Goal: Complete application form

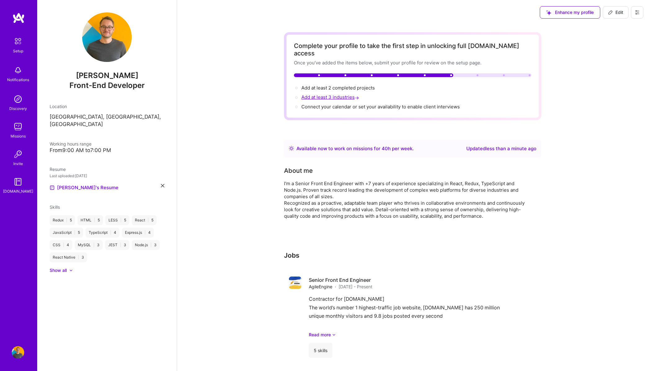
click at [318, 94] on span "Add at least 3 industries →" at bounding box center [330, 97] width 59 height 6
select select "US"
select select "Right Now"
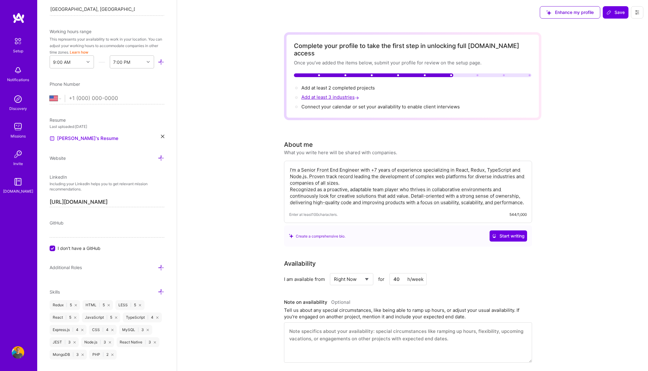
scroll to position [198, 0]
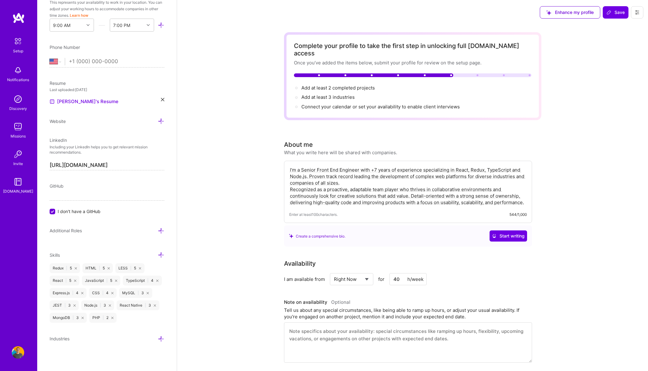
click at [162, 340] on icon at bounding box center [161, 339] width 7 height 7
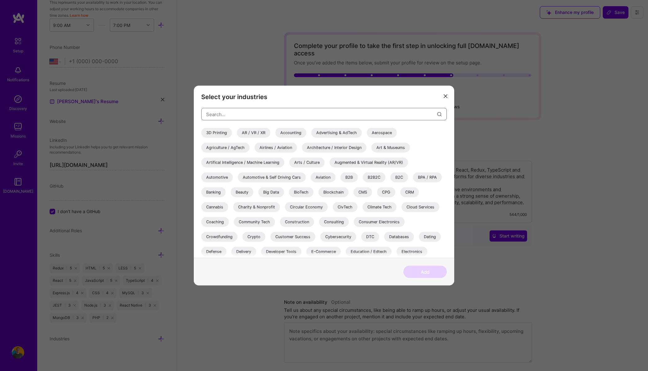
click at [237, 113] on input "modal" at bounding box center [321, 114] width 231 height 16
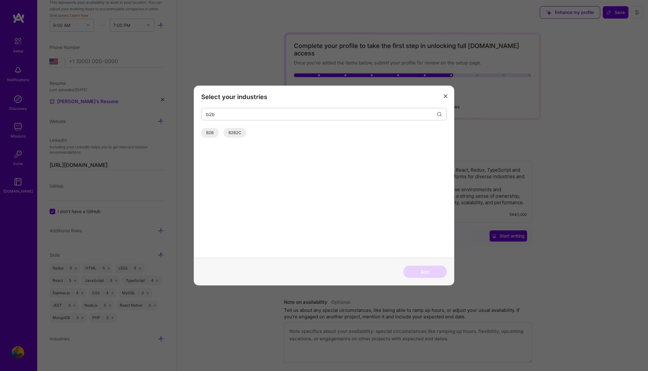
click at [212, 135] on div "B2B" at bounding box center [209, 133] width 17 height 10
click at [224, 115] on input "b2b" at bounding box center [321, 114] width 231 height 16
type input "b2c"
click at [241, 131] on div "B2C" at bounding box center [238, 133] width 18 height 10
click at [430, 271] on button "Add" at bounding box center [424, 272] width 43 height 12
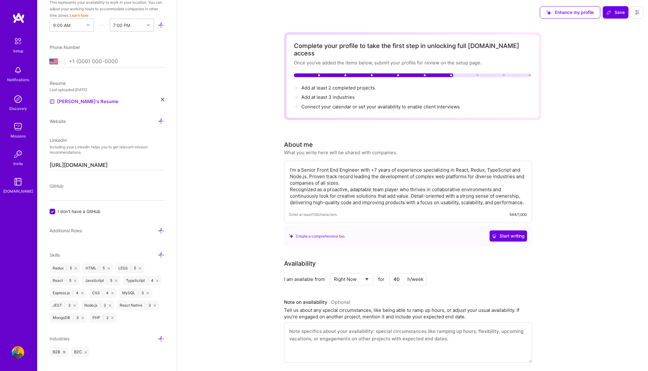
click at [160, 340] on icon at bounding box center [161, 339] width 7 height 7
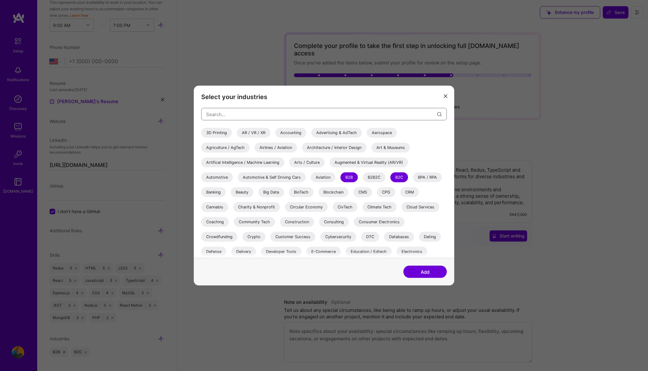
click at [241, 113] on input "modal" at bounding box center [321, 114] width 231 height 16
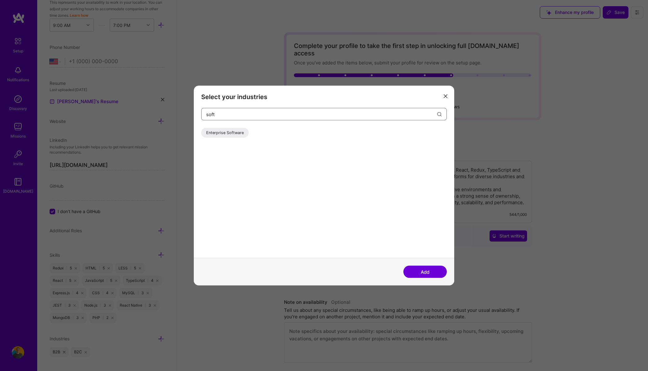
type input "soft"
click at [233, 130] on div "Enterprise Software" at bounding box center [224, 133] width 47 height 10
click at [437, 271] on button "Add" at bounding box center [424, 272] width 43 height 12
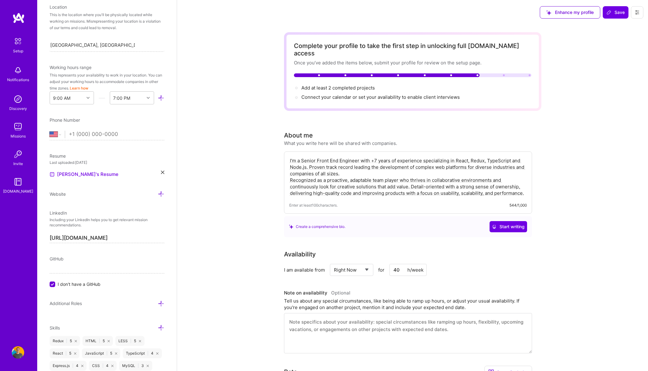
scroll to position [0, 0]
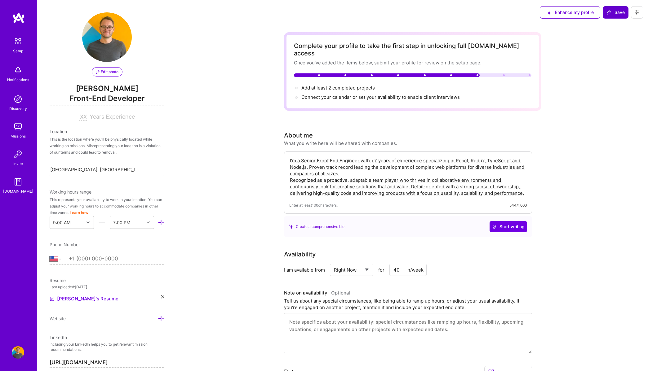
click at [616, 12] on span "Save" at bounding box center [615, 12] width 18 height 6
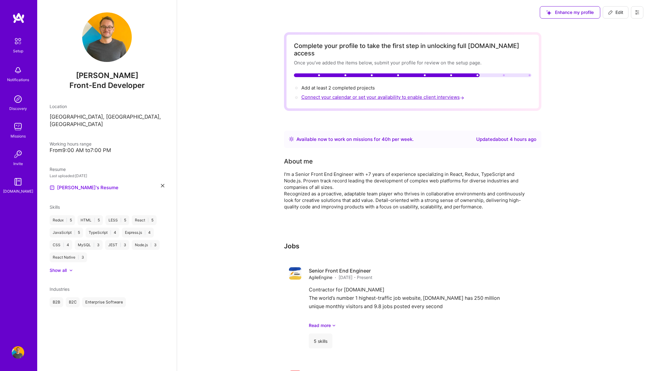
click at [428, 94] on span "Connect your calendar or set your availability to enable client interviews →" at bounding box center [383, 97] width 164 height 6
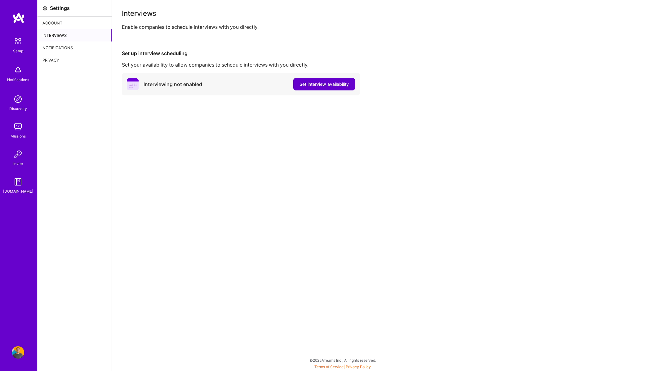
click at [333, 85] on span "Set interview availability" at bounding box center [324, 84] width 49 height 6
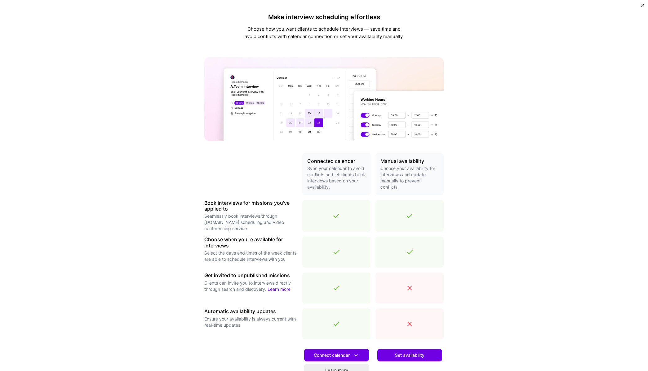
scroll to position [63, 0]
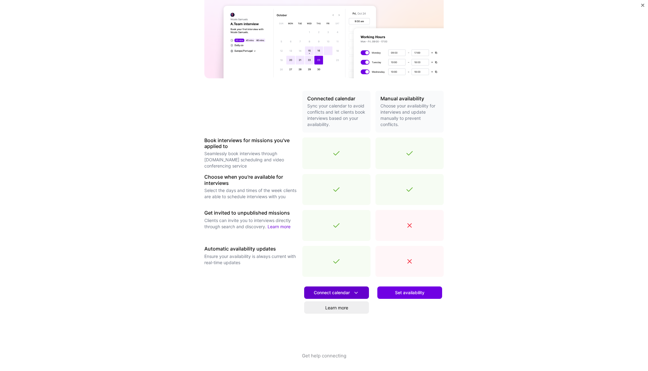
click at [354, 295] on icon at bounding box center [356, 293] width 7 height 7
click at [342, 306] on button "Google calendar" at bounding box center [328, 310] width 81 height 16
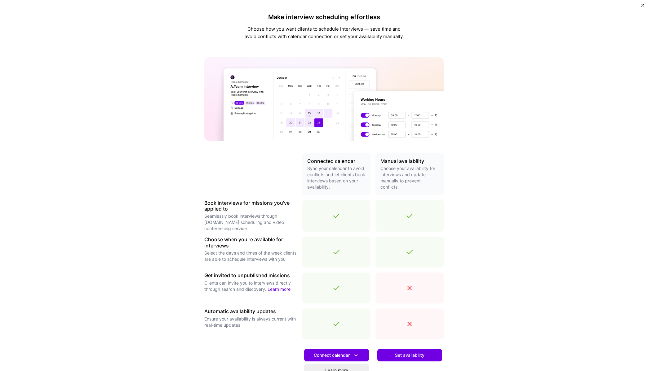
click at [549, 174] on div "Make interview scheduling effortless Choose how you want clients to schedule in…" at bounding box center [324, 185] width 648 height 371
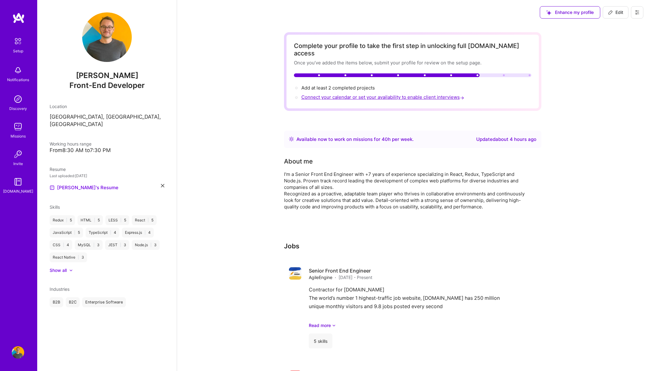
click at [408, 94] on span "Connect your calendar or set your availability to enable client interviews →" at bounding box center [383, 97] width 164 height 6
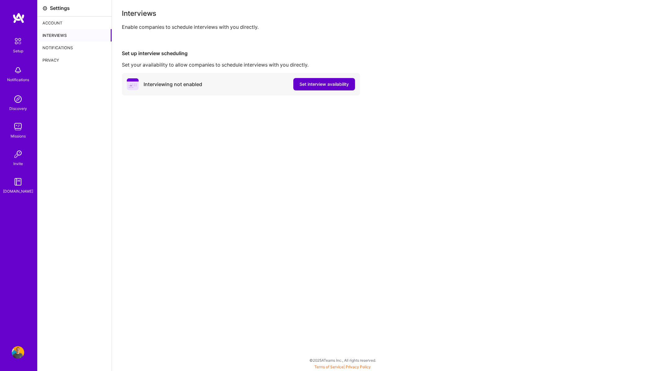
click at [329, 82] on span "Set interview availability" at bounding box center [324, 84] width 49 height 6
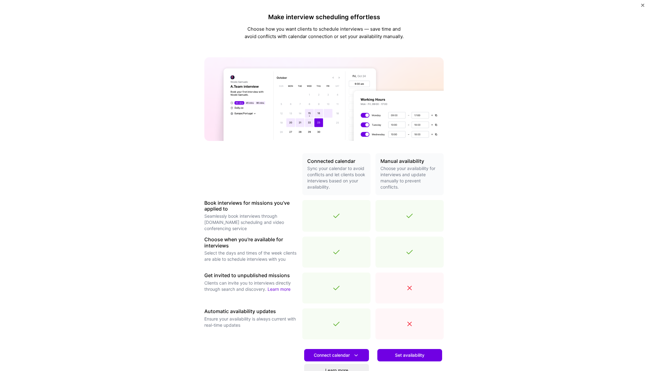
scroll to position [63, 0]
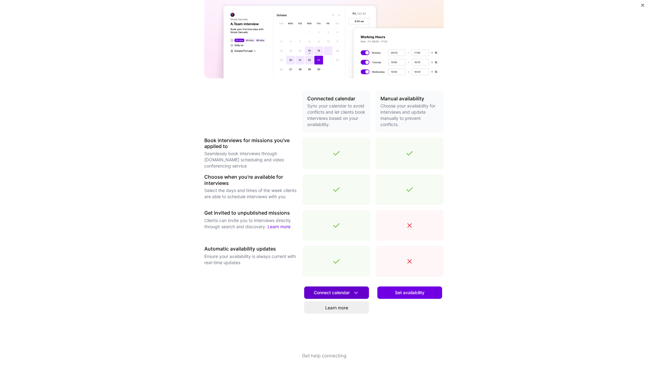
click at [359, 294] on icon at bounding box center [356, 293] width 7 height 7
click at [532, 256] on div "Make interview scheduling effortless Choose how you want clients to schedule in…" at bounding box center [324, 185] width 648 height 371
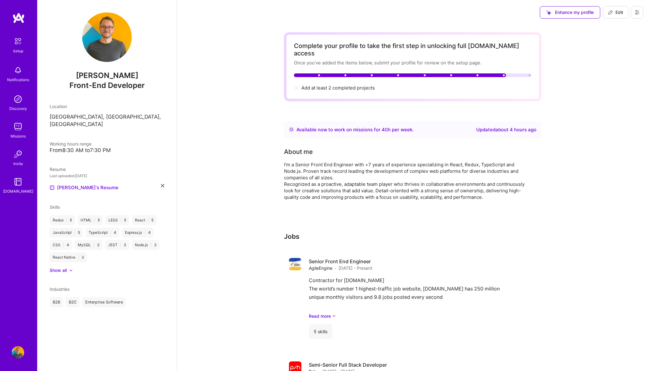
click at [17, 98] on img at bounding box center [18, 99] width 12 height 12
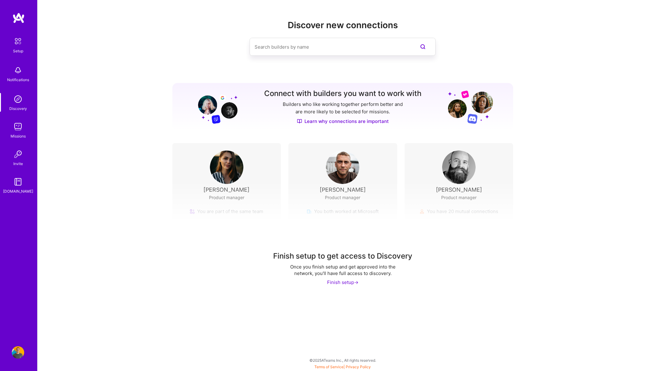
click at [16, 181] on img at bounding box center [18, 182] width 12 height 12
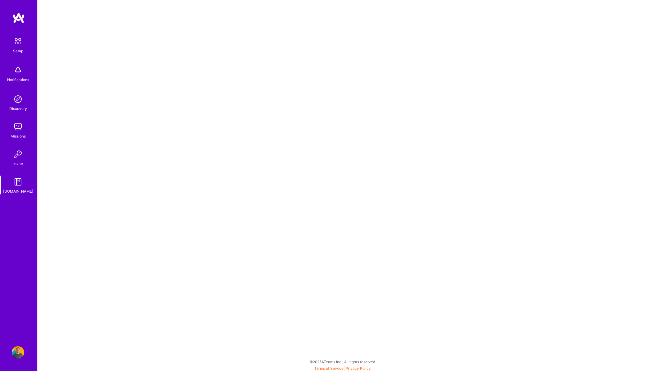
click at [18, 45] on img at bounding box center [17, 41] width 13 height 13
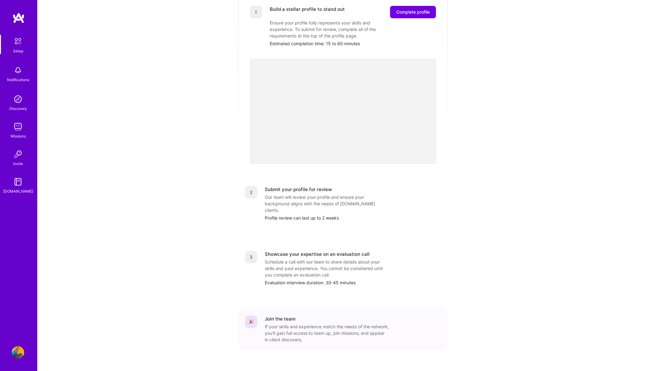
scroll to position [89, 0]
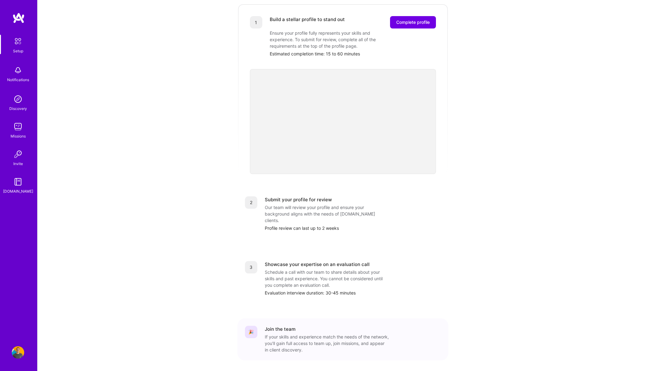
click at [13, 354] on img at bounding box center [18, 353] width 12 height 12
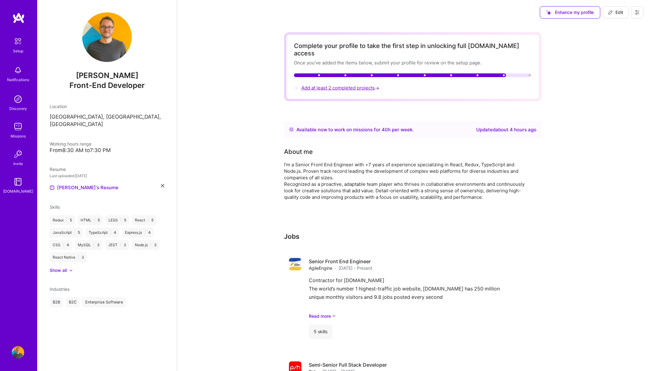
click at [349, 85] on span "Add at least 2 completed projects →" at bounding box center [340, 88] width 79 height 6
select select "US"
select select "Right Now"
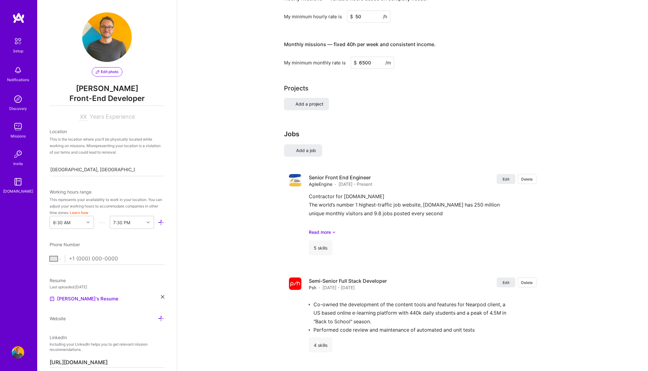
scroll to position [460, 0]
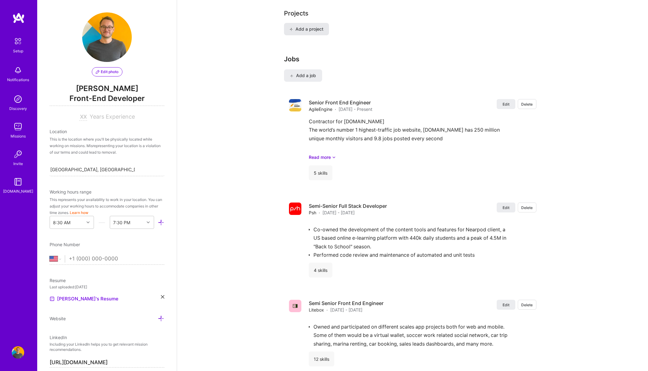
click at [305, 26] on span "Add a project" at bounding box center [306, 29] width 34 height 6
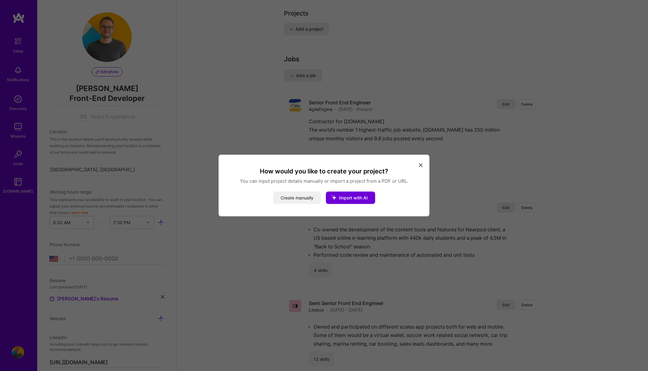
click at [309, 202] on button "Create manually" at bounding box center [297, 198] width 48 height 12
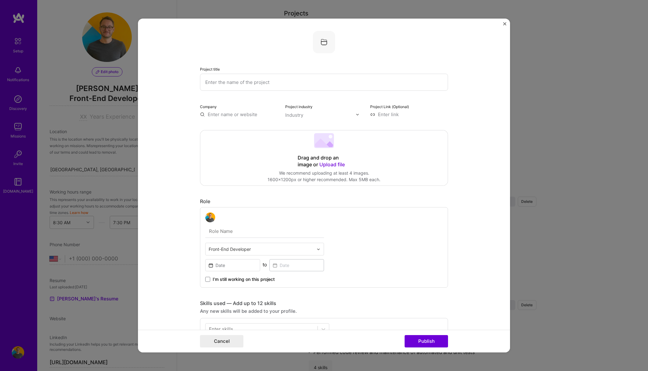
click at [267, 84] on input "text" at bounding box center [324, 82] width 248 height 17
click at [224, 81] on input "Indeed sales CRM" at bounding box center [324, 82] width 248 height 17
type input "Indeed Sales CRM"
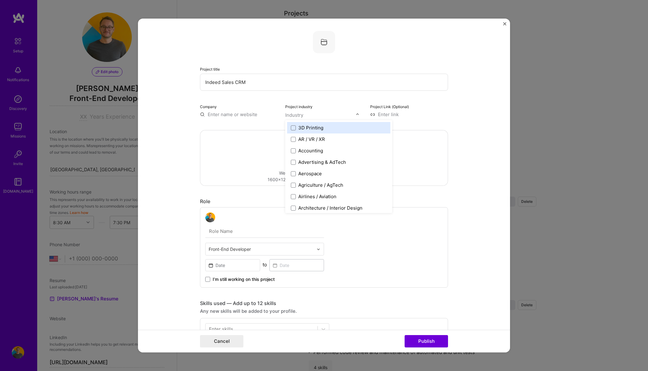
click at [306, 116] on input "text" at bounding box center [320, 115] width 71 height 7
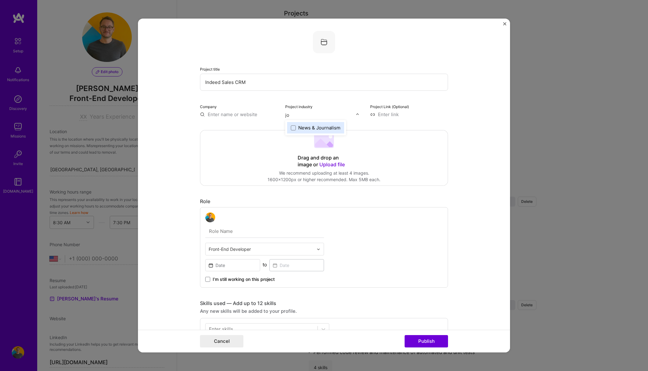
type input "j"
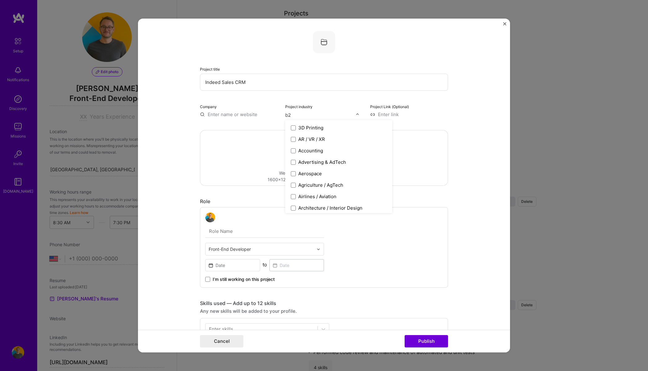
type input "b2b"
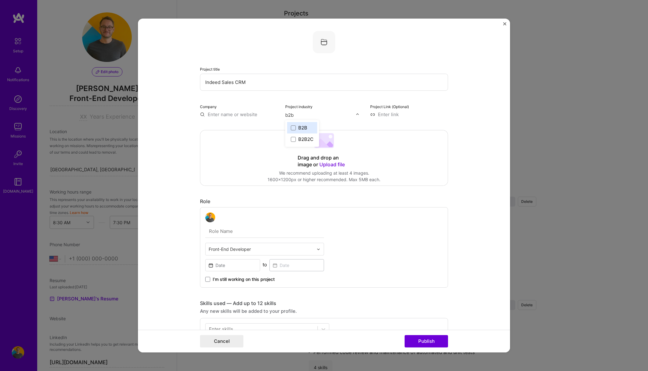
click at [305, 126] on div "B2B" at bounding box center [302, 128] width 9 height 7
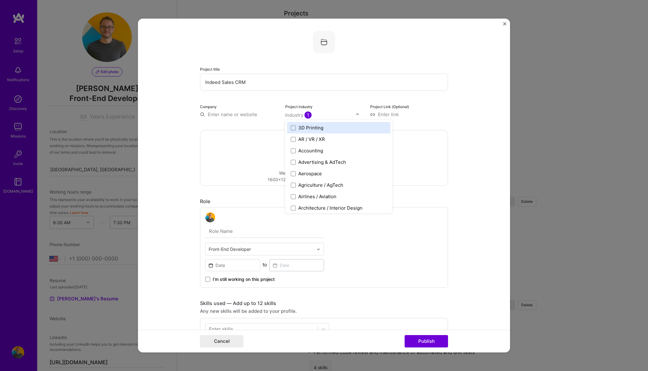
click at [469, 112] on form "Project title Indeed Sales CRM Company Project industry option B2B, selected. o…" at bounding box center [324, 186] width 372 height 334
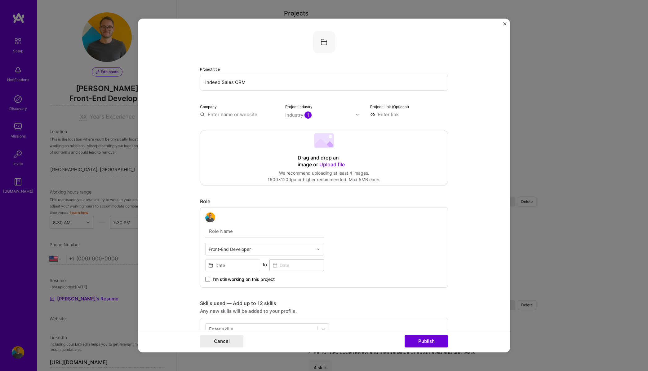
click at [243, 231] on input "text" at bounding box center [264, 231] width 119 height 13
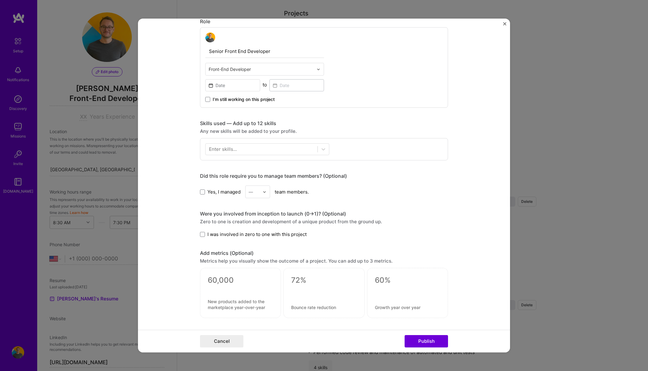
scroll to position [0, 0]
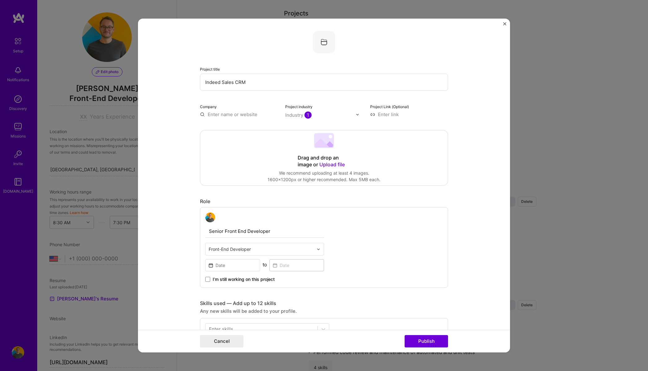
type input "Senior Front End Developer"
click at [232, 268] on input at bounding box center [232, 266] width 55 height 12
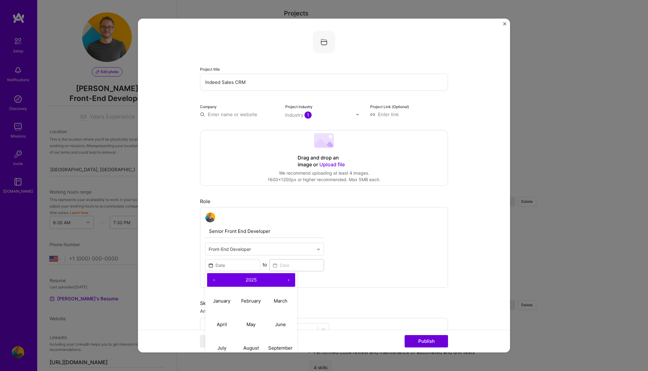
click at [214, 280] on button "‹" at bounding box center [214, 280] width 14 height 14
click at [288, 279] on button "›" at bounding box center [289, 280] width 14 height 14
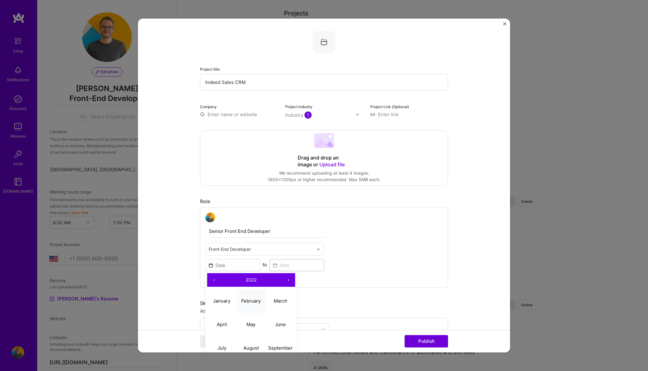
click at [252, 305] on button "February" at bounding box center [251, 301] width 29 height 24
type input "Feb, 2022"
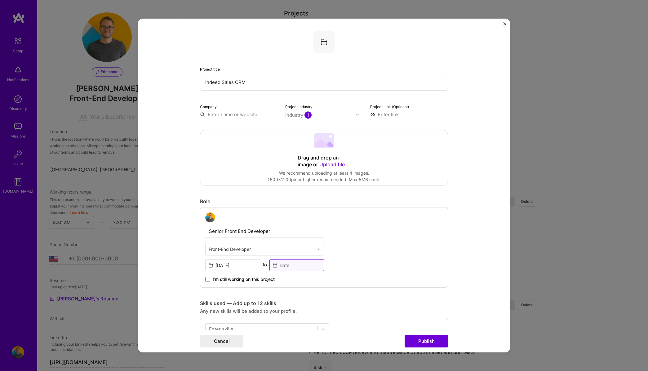
click at [304, 267] on input at bounding box center [296, 266] width 55 height 12
click at [206, 279] on span at bounding box center [207, 279] width 5 height 5
click at [0, 0] on input "I’m still working on this project" at bounding box center [0, 0] width 0 height 0
click at [369, 269] on div "Senior Front End Developer Front-End Developer Feb, 2022 to I’m still working o…" at bounding box center [324, 247] width 248 height 81
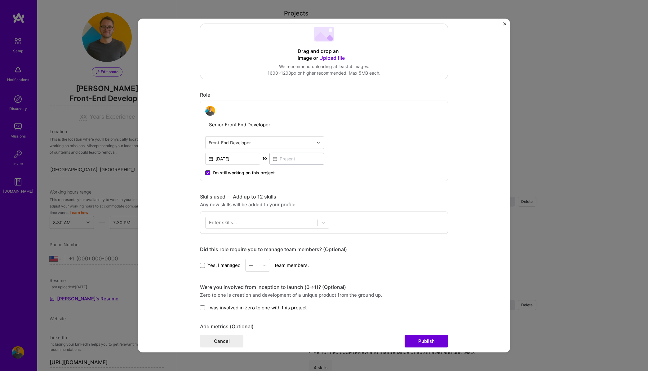
click at [209, 174] on span at bounding box center [207, 173] width 5 height 5
click at [0, 0] on input "I’m still working on this project" at bounding box center [0, 0] width 0 height 0
click at [295, 162] on input at bounding box center [296, 159] width 55 height 12
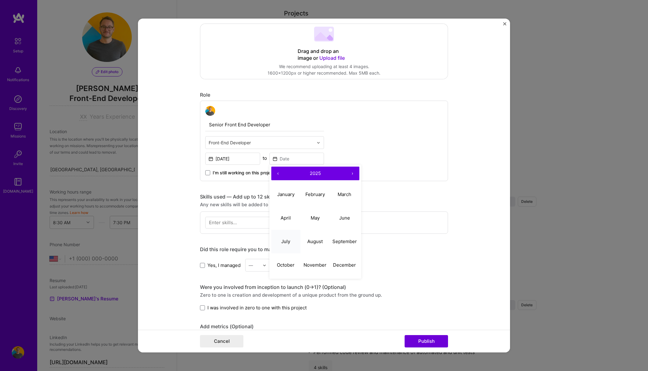
click at [288, 242] on abbr "July" at bounding box center [285, 241] width 9 height 6
type input "Jul, 2025"
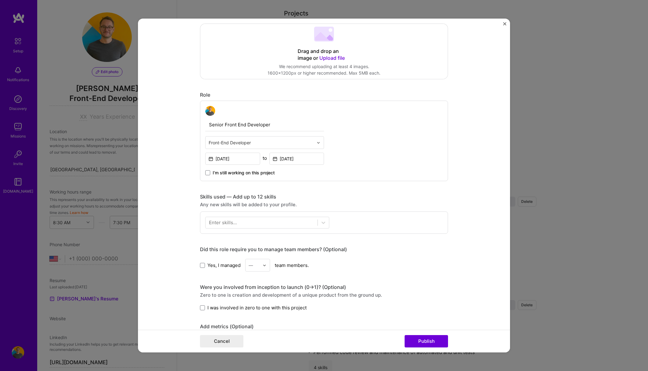
click at [333, 195] on div "Skills used — Add up to 12 skills" at bounding box center [324, 197] width 248 height 7
click at [297, 223] on div at bounding box center [262, 223] width 112 height 10
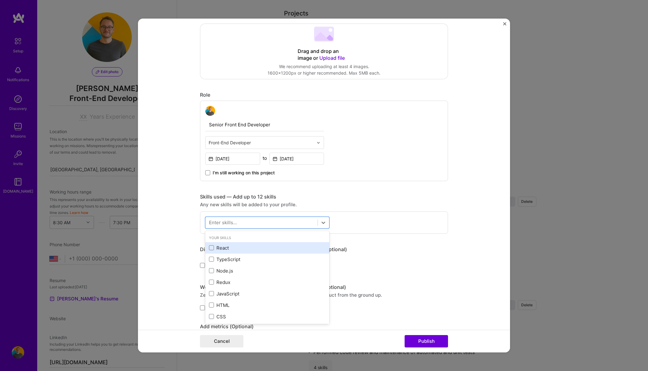
click at [224, 246] on div "React" at bounding box center [267, 248] width 117 height 7
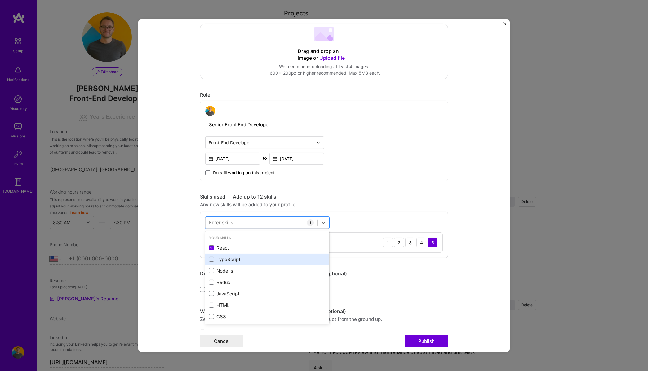
click at [224, 258] on div "TypeScript" at bounding box center [267, 259] width 117 height 7
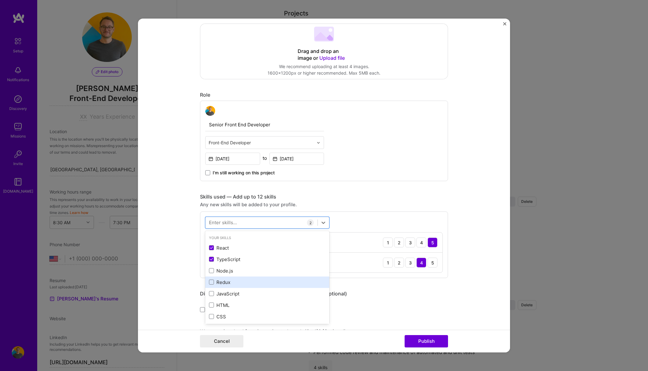
click at [218, 283] on div "Redux" at bounding box center [267, 282] width 117 height 7
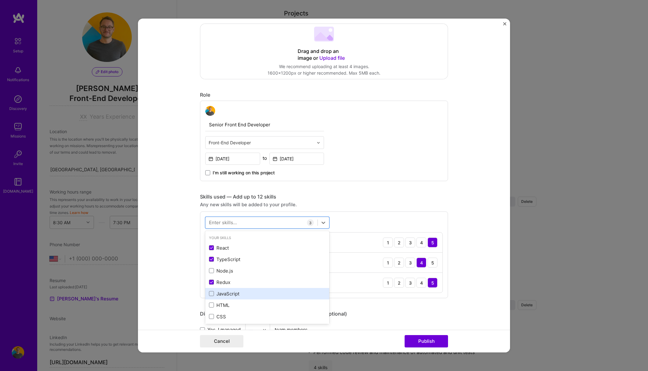
scroll to position [5, 0]
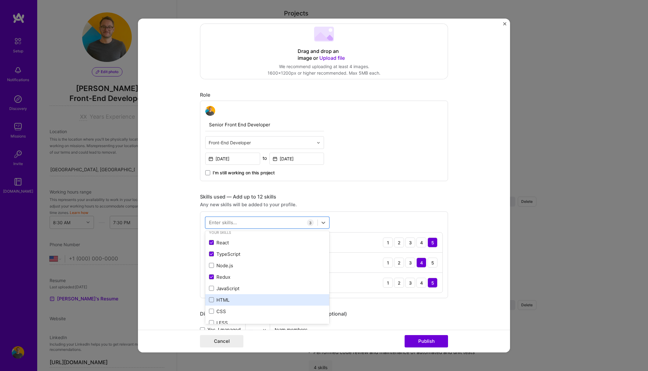
click at [225, 299] on div "HTML" at bounding box center [267, 300] width 117 height 7
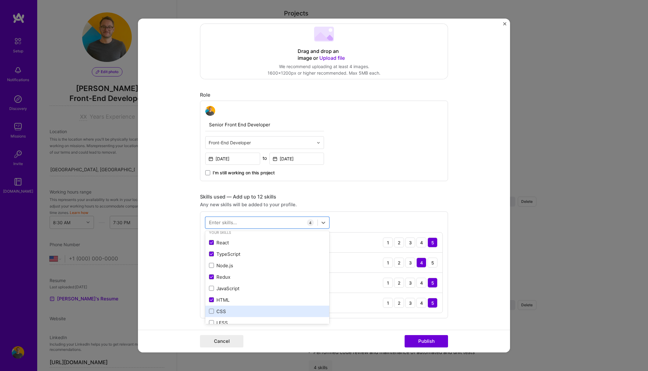
click at [222, 307] on div "CSS" at bounding box center [267, 311] width 124 height 11
type input "e"
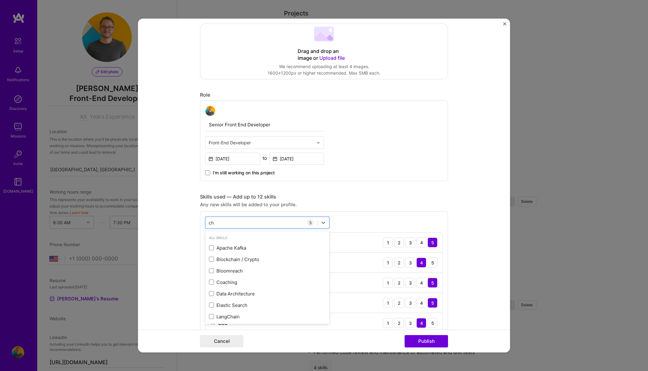
type input "c"
type input "a"
type input "m"
click at [211, 259] on span at bounding box center [211, 259] width 5 height 5
click at [0, 0] on input "checkbox" at bounding box center [0, 0] width 0 height 0
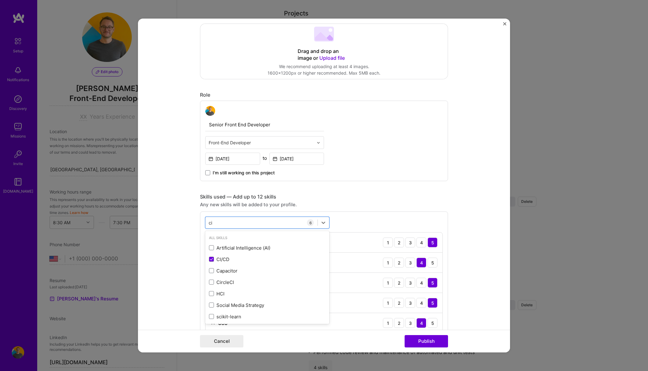
type input "c"
click at [174, 257] on form "Project title Indeed Sales CRM Company Project industry Industry 1 Project Link…" at bounding box center [324, 186] width 372 height 334
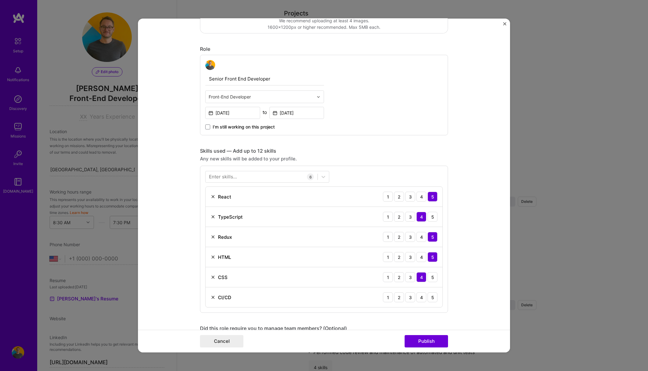
scroll to position [152, 0]
click at [411, 298] on div "3" at bounding box center [410, 298] width 10 height 10
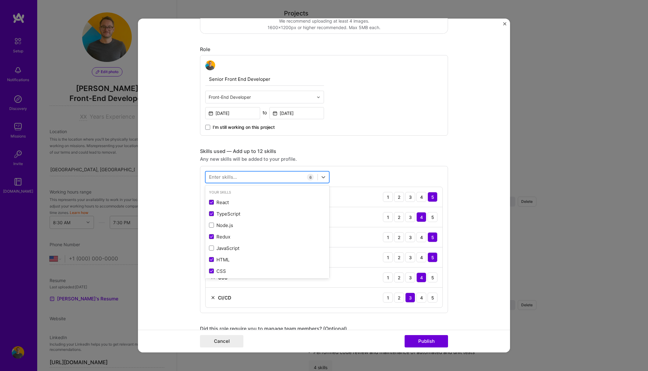
click at [252, 176] on div at bounding box center [262, 177] width 112 height 10
click at [224, 215] on div "Gitlab" at bounding box center [267, 214] width 117 height 7
type input "git"
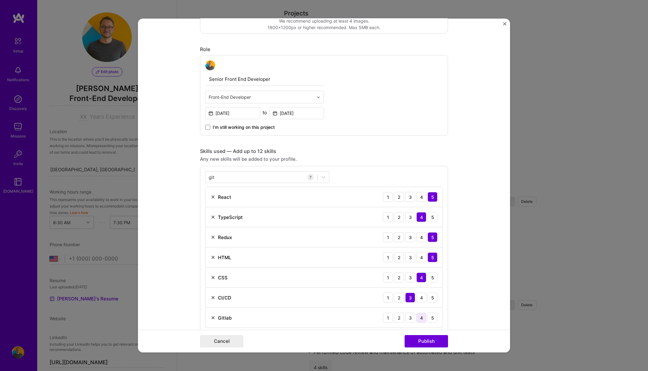
click at [418, 317] on div "4" at bounding box center [421, 318] width 10 height 10
click at [420, 298] on div "4" at bounding box center [421, 298] width 10 height 10
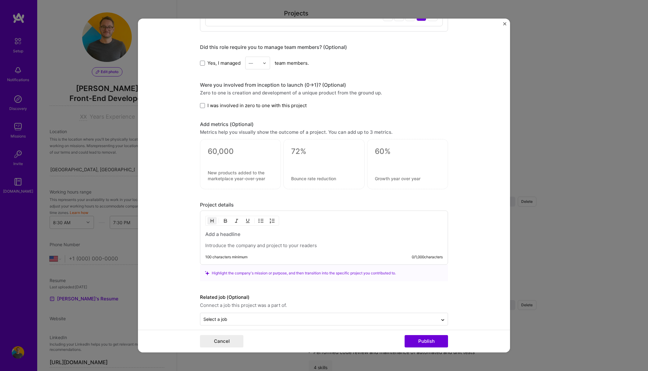
scroll to position [460, 0]
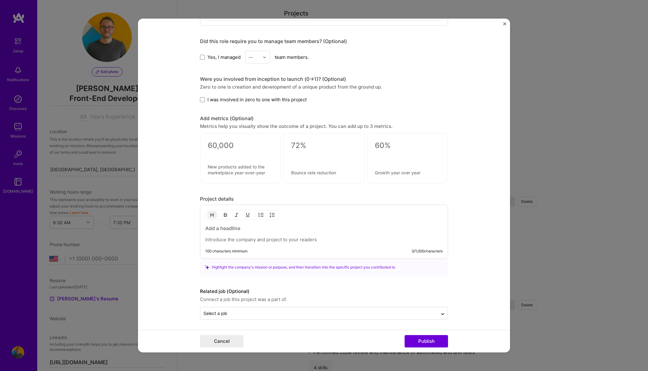
click at [268, 237] on p at bounding box center [323, 240] width 237 height 6
click at [242, 230] on h3 at bounding box center [323, 228] width 237 height 7
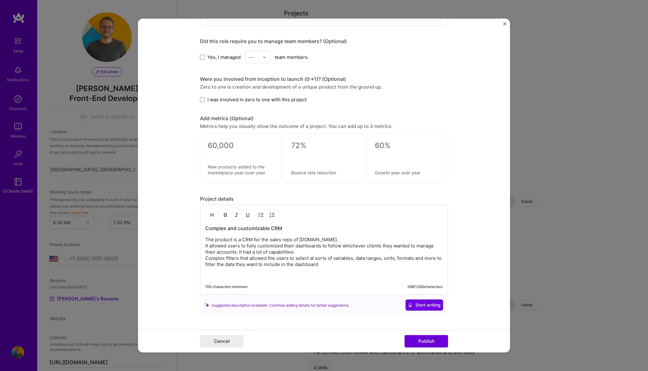
click at [260, 213] on img "button" at bounding box center [261, 215] width 5 height 5
click at [262, 215] on img "button" at bounding box center [261, 215] width 5 height 5
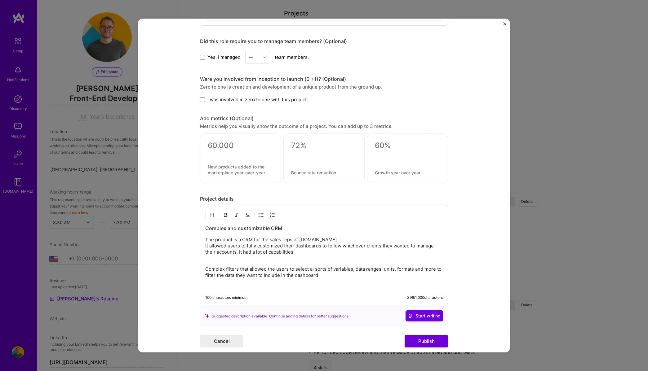
click at [259, 214] on img "button" at bounding box center [261, 215] width 5 height 5
click at [356, 276] on p "Complex filters that allowed the users to select al sorts of variables, data ra…" at bounding box center [330, 273] width 225 height 12
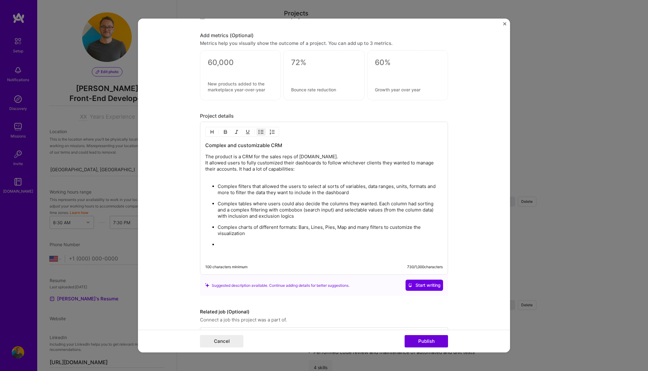
scroll to position [546, 0]
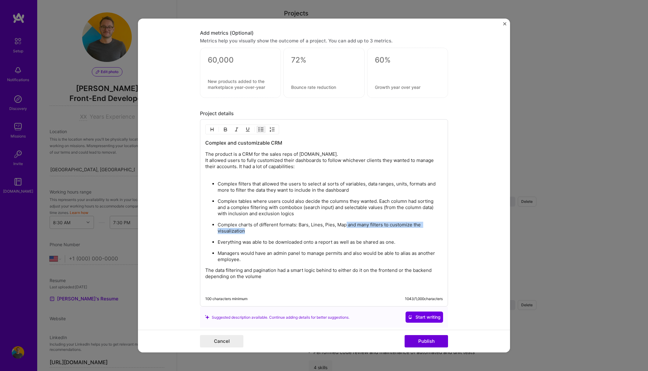
drag, startPoint x: 258, startPoint y: 230, endPoint x: 347, endPoint y: 222, distance: 88.7
click at [347, 222] on p "Complex charts of different formats: Bars, Lines, Pies, Map and many filters to…" at bounding box center [330, 228] width 225 height 12
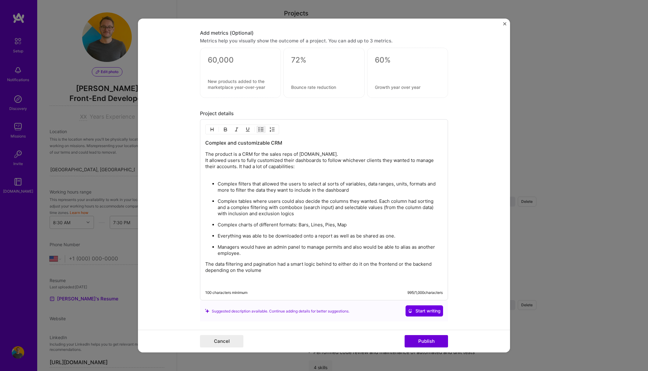
click at [404, 233] on p "Everything was able to be downloaded onto a report as well as be shared as one." at bounding box center [330, 236] width 225 height 6
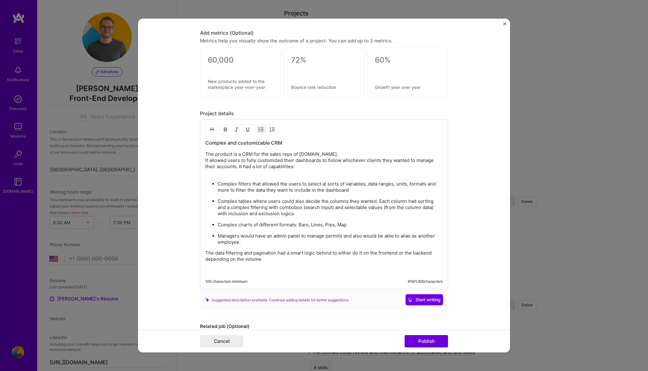
click at [269, 257] on p "The data filtering and pagination had a smart logic behind to either do it on t…" at bounding box center [323, 256] width 237 height 12
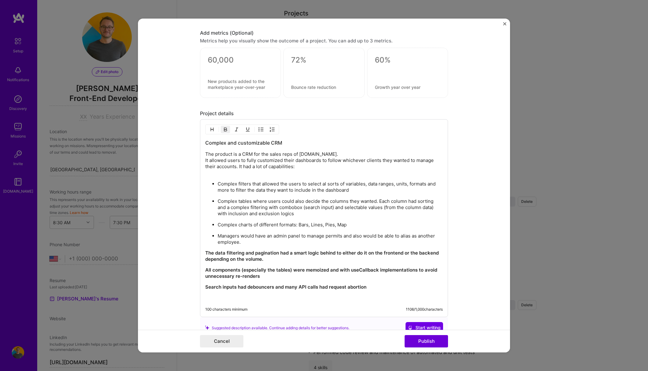
click at [259, 286] on strong "Search inputs had debouncers and many API calls had request abortion" at bounding box center [285, 287] width 161 height 6
drag, startPoint x: 263, startPoint y: 285, endPoint x: 371, endPoint y: 277, distance: 109.1
click at [371, 277] on div "Complex and customizable CRM The product is a CRM for the sales reps of Indeed.…" at bounding box center [323, 221] width 237 height 162
click at [272, 285] on strong "Search inputs had debouncers and many API calls had request abortion" at bounding box center [285, 287] width 161 height 6
click at [373, 285] on p "Search inputs had debounces and many API calls had request abortion" at bounding box center [323, 287] width 237 height 6
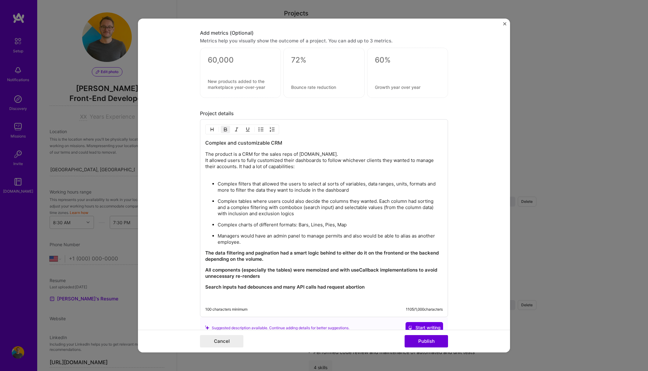
click at [272, 285] on strong "Search inputs had debounces and many API calls had request abortion" at bounding box center [284, 287] width 159 height 6
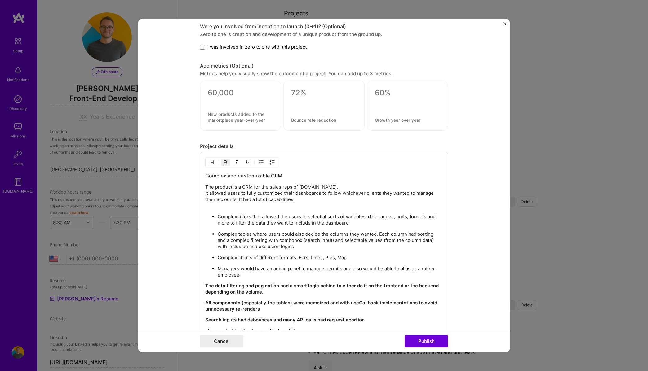
scroll to position [506, 0]
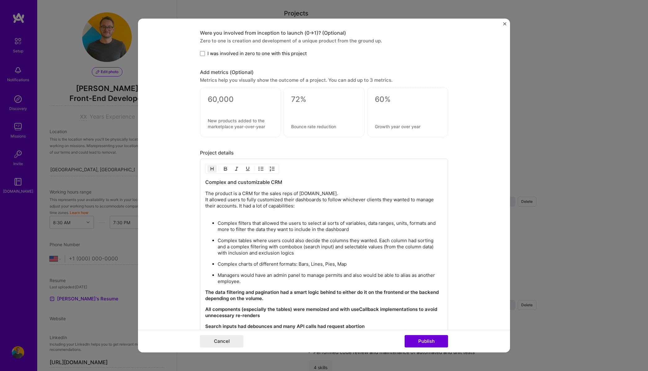
click at [288, 181] on h3 "Complex and customizable CRM" at bounding box center [323, 182] width 237 height 7
click at [334, 193] on p "The product is a CRM for the sales reps of Indeed.com. It allowed users to full…" at bounding box center [323, 203] width 237 height 25
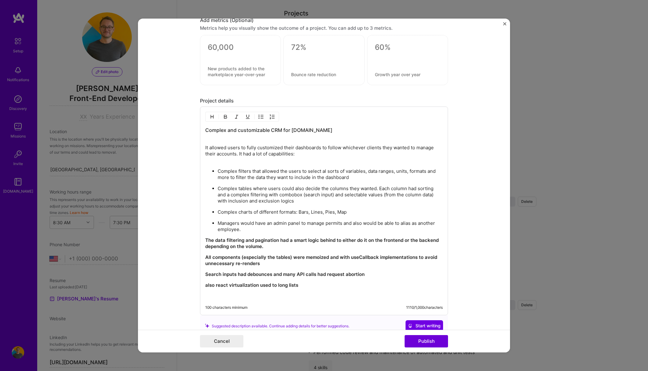
scroll to position [563, 0]
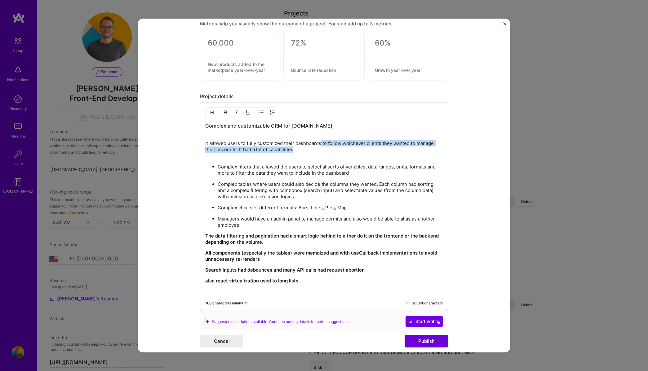
drag, startPoint x: 321, startPoint y: 144, endPoint x: 294, endPoint y: 148, distance: 27.6
click at [294, 148] on p "It allowed users to fully customized their dashboards to follow whichever clien…" at bounding box center [323, 146] width 237 height 25
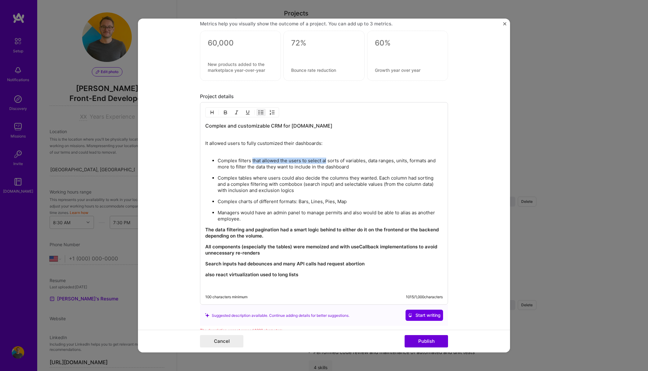
drag, startPoint x: 251, startPoint y: 160, endPoint x: 339, endPoint y: 162, distance: 88.1
click at [326, 158] on p "Complex filters that allowed the users to select al sorts of variables, data ra…" at bounding box center [330, 164] width 225 height 12
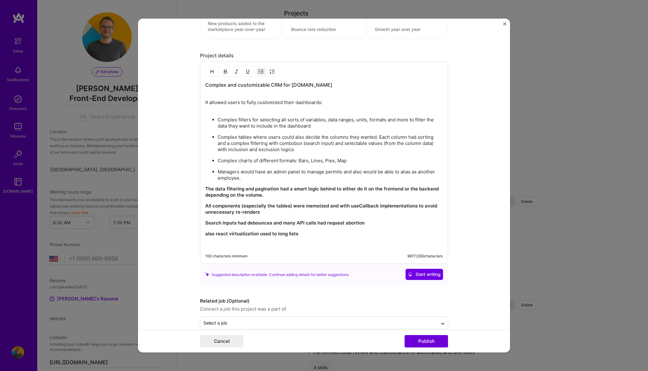
scroll to position [603, 0]
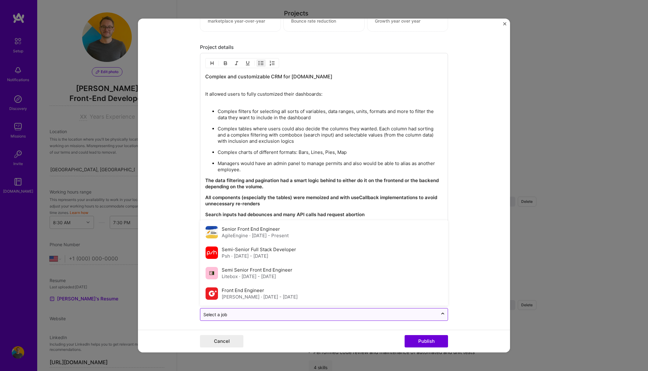
click at [321, 314] on input "text" at bounding box center [318, 315] width 231 height 7
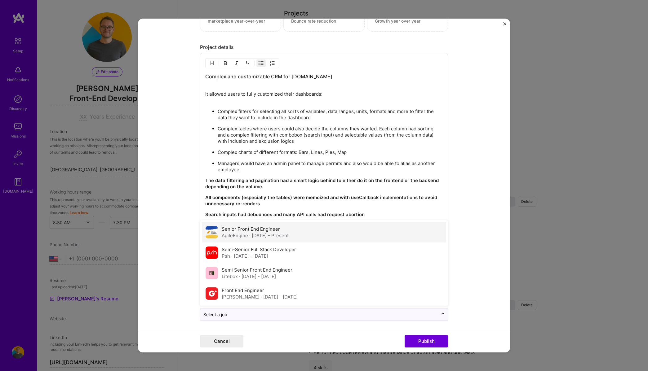
click at [261, 233] on span "· Feb 2022 - Present" at bounding box center [268, 236] width 39 height 6
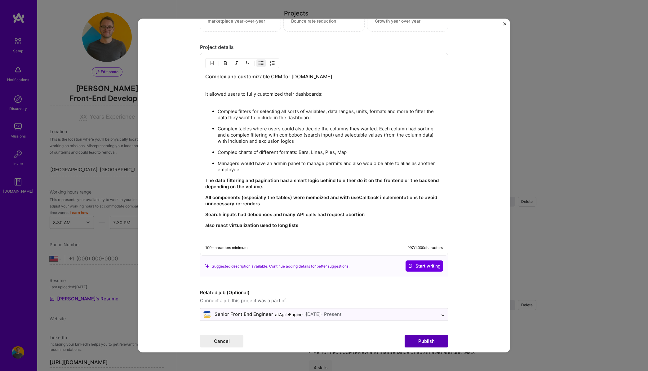
click at [432, 343] on button "Publish" at bounding box center [426, 341] width 43 height 12
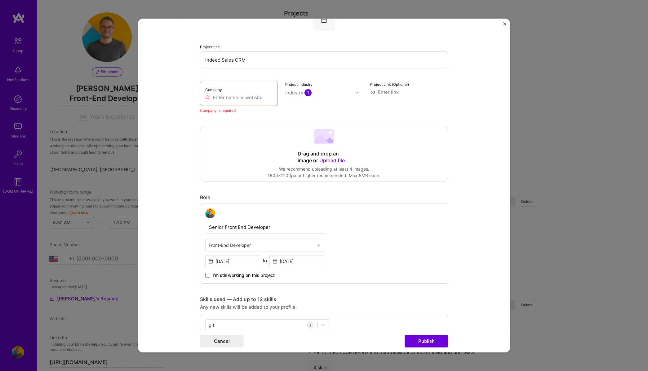
scroll to position [12, 0]
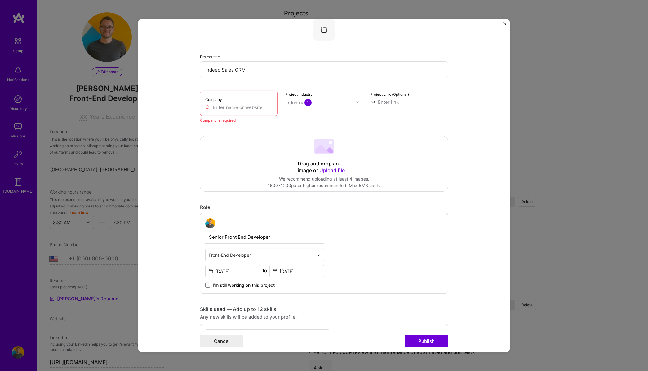
click at [243, 107] on input "text" at bounding box center [238, 107] width 67 height 7
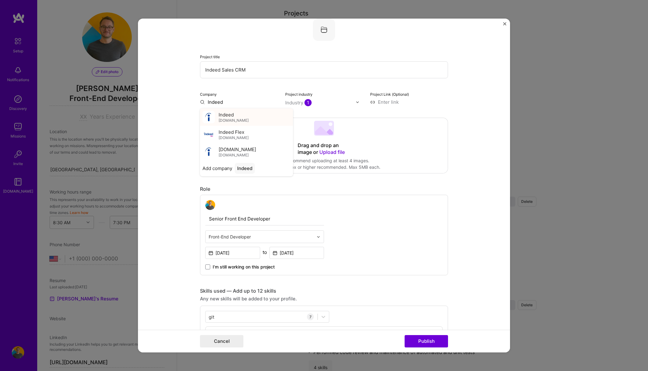
type input "Indeed"
click at [233, 117] on span "Indeed" at bounding box center [226, 114] width 15 height 7
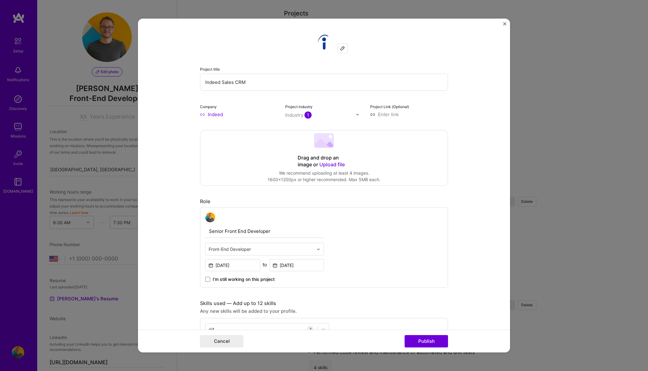
scroll to position [10, 0]
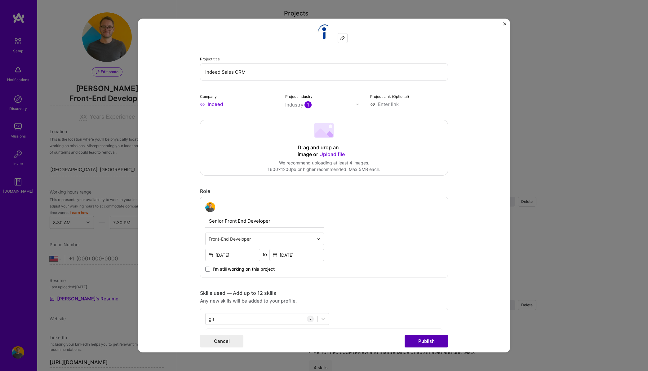
click at [438, 342] on button "Publish" at bounding box center [426, 341] width 43 height 12
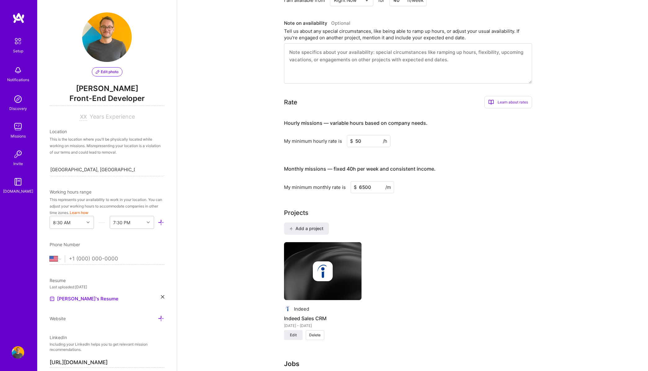
scroll to position [295, 0]
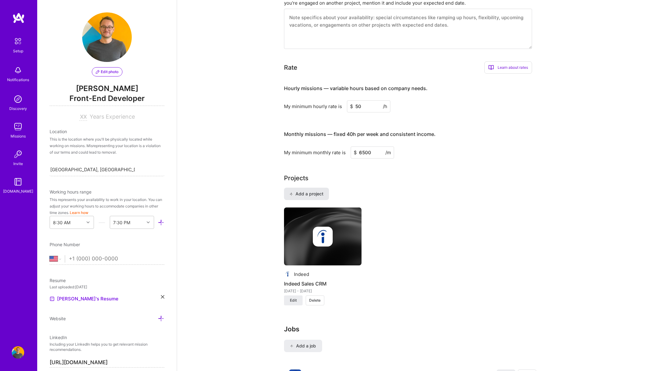
click at [303, 191] on span "Add a project" at bounding box center [306, 194] width 34 height 6
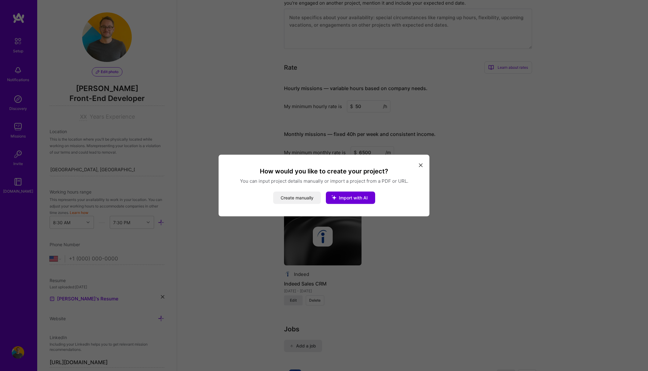
click at [302, 197] on button "Create manually" at bounding box center [297, 198] width 48 height 12
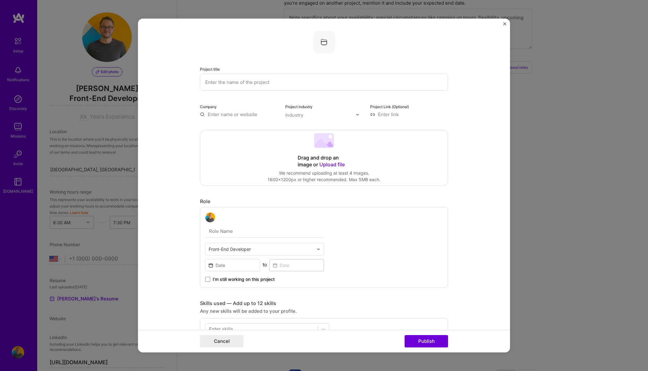
click at [253, 86] on input "text" at bounding box center [324, 82] width 248 height 17
click at [240, 81] on input "Indeed Smart action" at bounding box center [324, 82] width 248 height 17
type input "Indeed Smart Action"
click at [245, 113] on input "text" at bounding box center [239, 114] width 78 height 7
click at [240, 127] on div "Indeed in.indeed.com" at bounding box center [234, 129] width 30 height 11
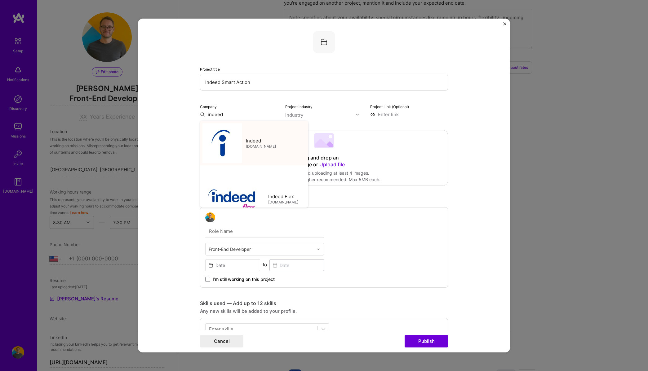
type input "Indeed"
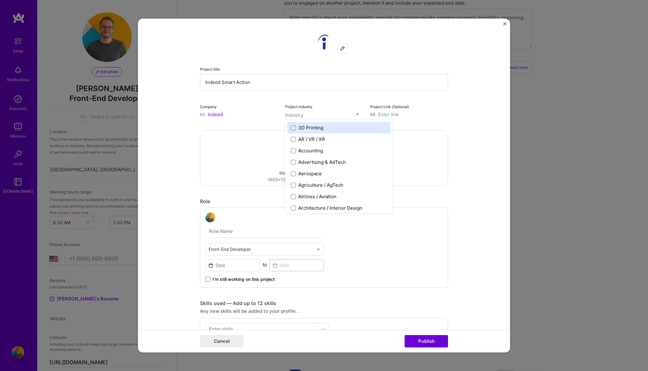
click at [306, 116] on input "text" at bounding box center [320, 115] width 71 height 7
type input "b2b"
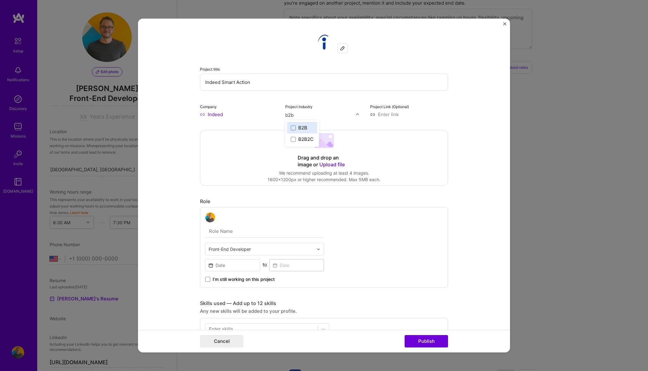
click at [306, 127] on div "B2B" at bounding box center [302, 128] width 9 height 7
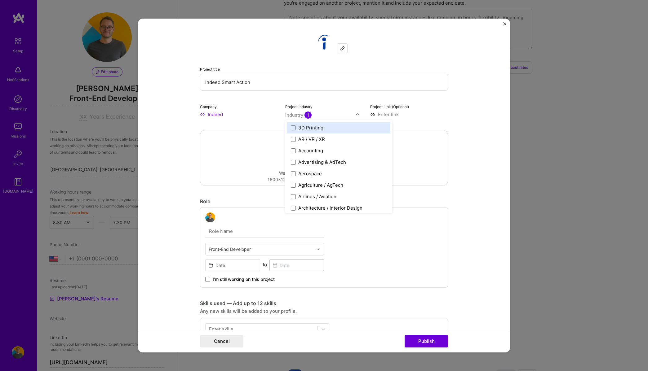
click at [470, 125] on form "Project title Indeed Smart Action Company Indeed Project industry option B2B, s…" at bounding box center [324, 186] width 372 height 334
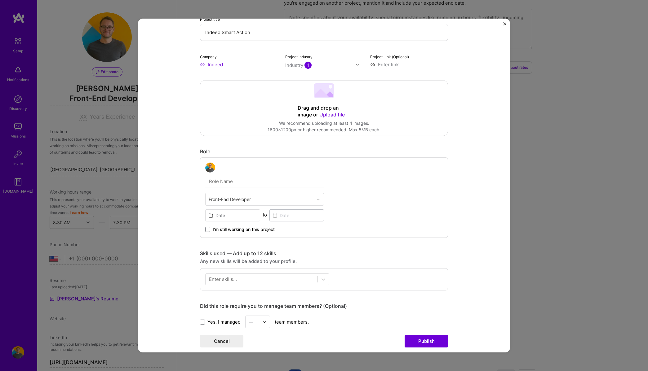
scroll to position [50, 0]
click at [243, 180] on input "text" at bounding box center [264, 181] width 119 height 13
type input "Senior Front End Engineer"
click at [244, 219] on input at bounding box center [232, 216] width 55 height 12
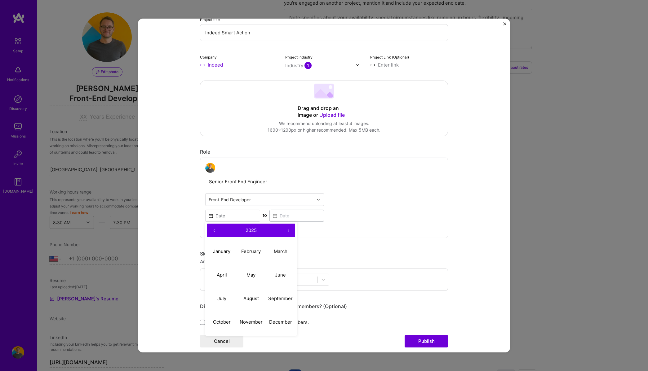
click at [212, 230] on button "‹" at bounding box center [214, 231] width 14 height 14
click at [255, 255] on button "February" at bounding box center [251, 252] width 29 height 24
type input "Feb, 2022"
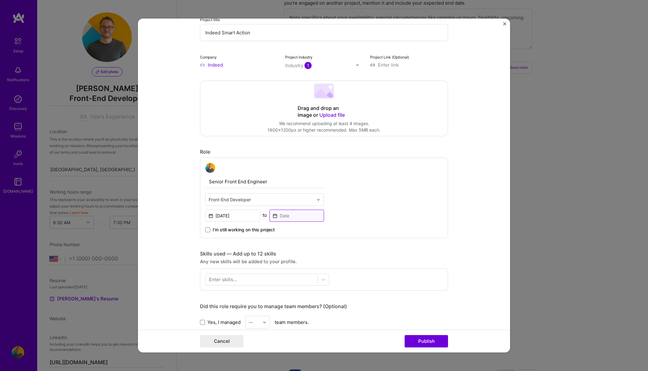
click at [294, 215] on input at bounding box center [296, 216] width 55 height 12
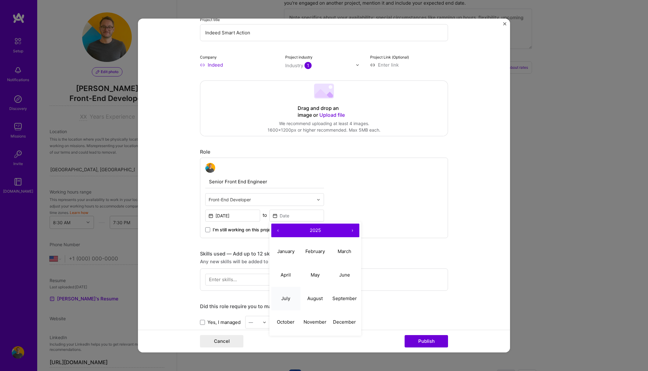
click at [291, 297] on button "July" at bounding box center [285, 299] width 29 height 24
type input "Jul, 2025"
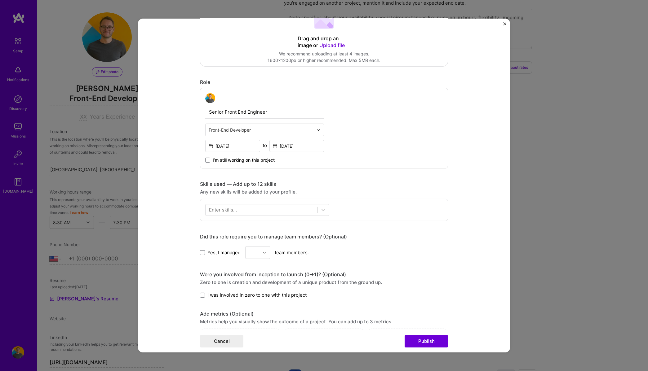
scroll to position [121, 0]
click at [241, 209] on div at bounding box center [262, 209] width 112 height 10
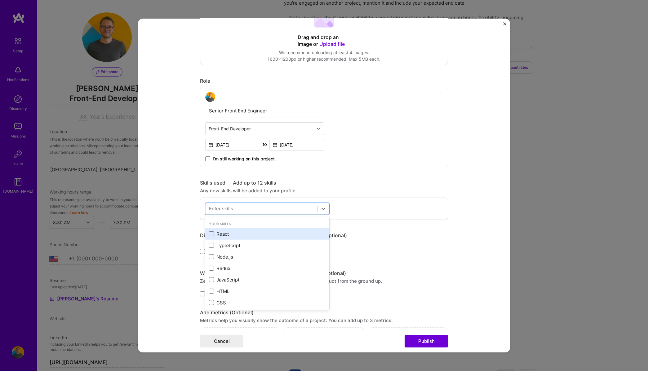
click at [218, 234] on div "React" at bounding box center [267, 234] width 117 height 7
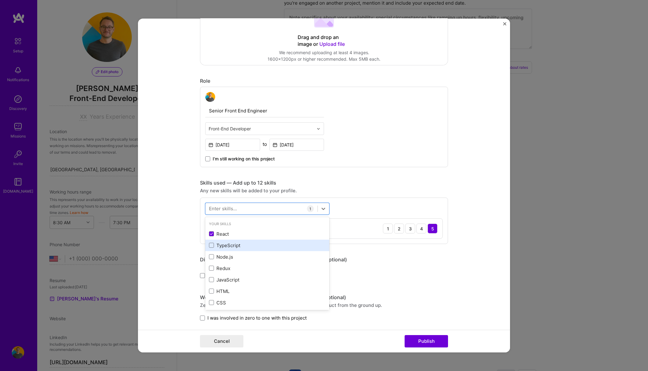
click at [217, 242] on div "TypeScript" at bounding box center [267, 245] width 117 height 7
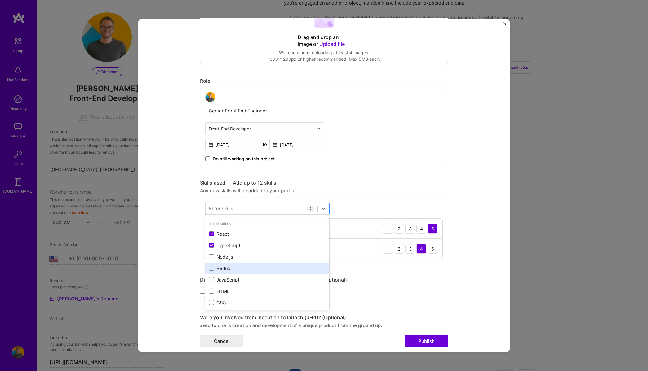
click at [215, 266] on div "Redux" at bounding box center [267, 268] width 117 height 7
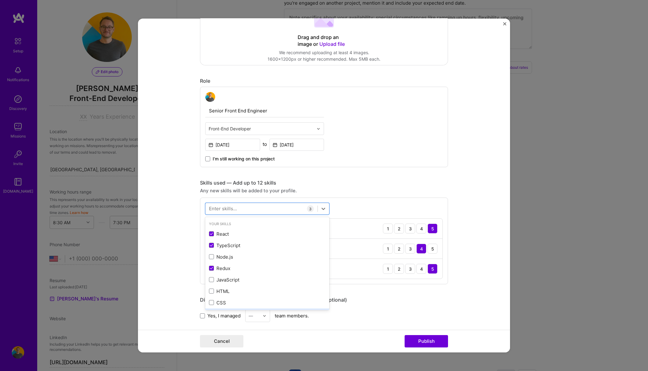
scroll to position [46, 0]
click at [214, 245] on div "HTML" at bounding box center [267, 245] width 117 height 7
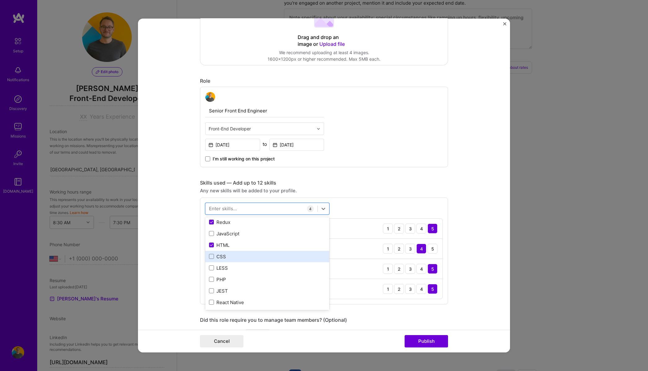
click at [214, 256] on div "CSS" at bounding box center [267, 257] width 117 height 7
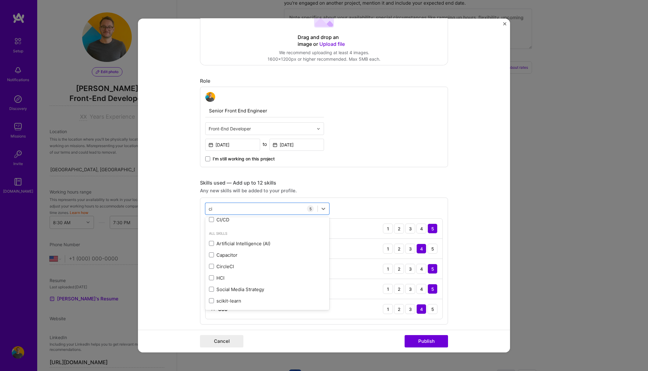
scroll to position [8, 0]
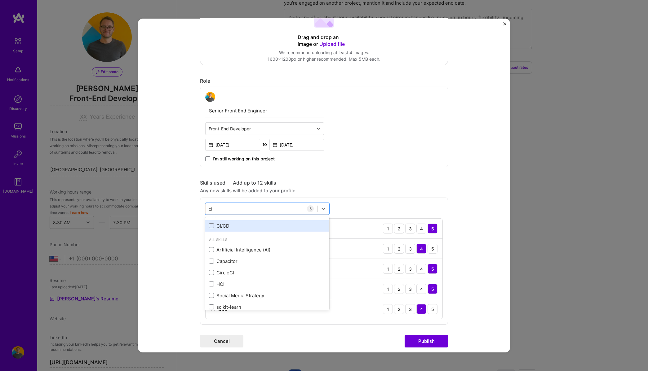
click at [224, 226] on div "CI/CD" at bounding box center [267, 226] width 117 height 7
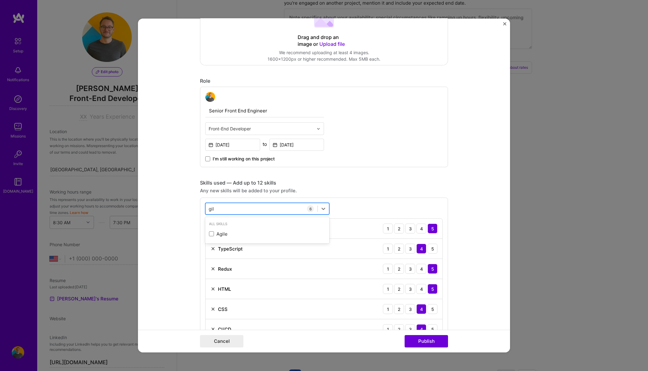
scroll to position [0, 0]
click at [222, 232] on div "Gitlab" at bounding box center [267, 234] width 117 height 7
type input "gi"
click at [169, 246] on form "Project title Indeed Smart Action Company Indeed Project industry Industry 1 Pr…" at bounding box center [324, 186] width 372 height 334
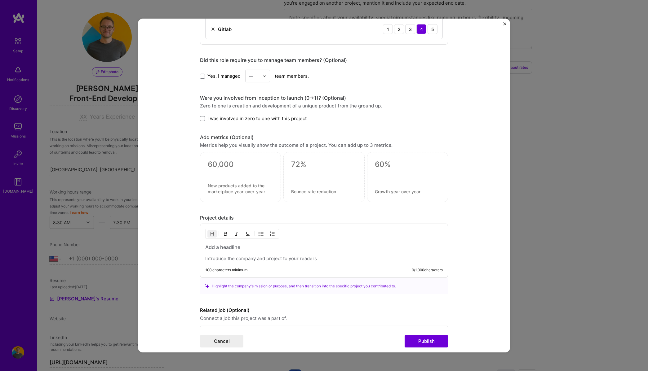
scroll to position [434, 0]
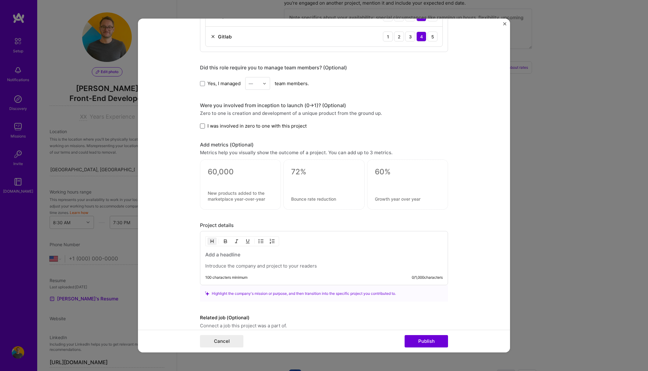
click at [202, 126] on span at bounding box center [202, 126] width 5 height 5
click at [0, 0] on input "I was involved in zero to one with this project" at bounding box center [0, 0] width 0 height 0
click at [230, 255] on h3 at bounding box center [323, 254] width 237 height 7
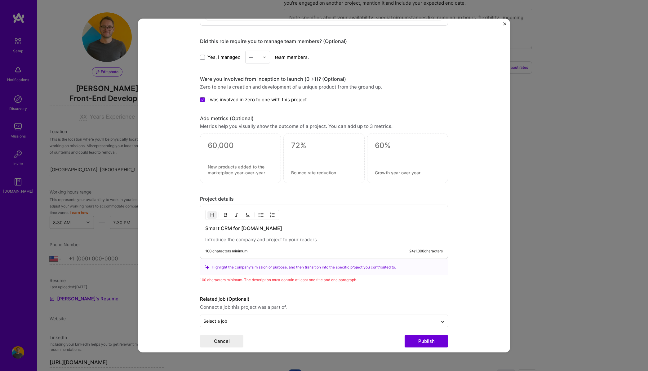
scroll to position [468, 0]
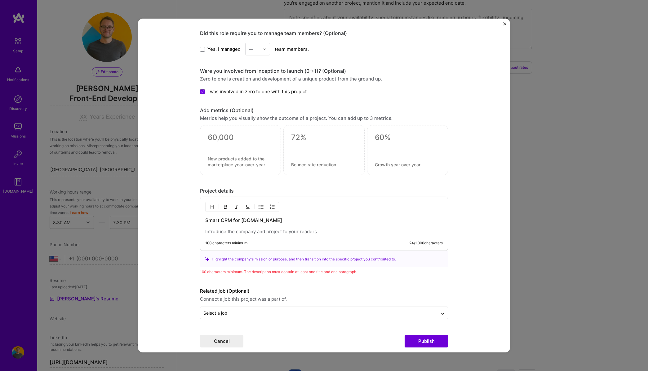
click at [265, 233] on p at bounding box center [323, 232] width 237 height 6
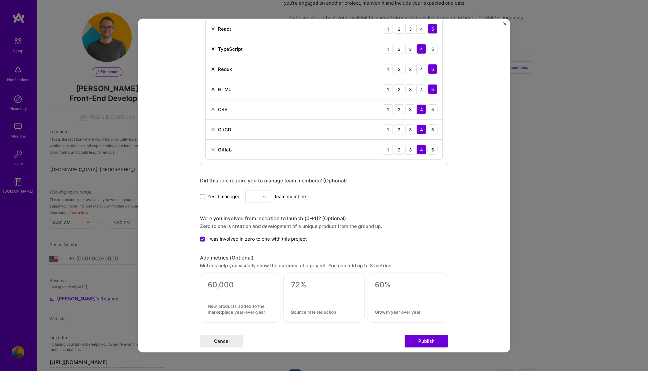
scroll to position [0, 0]
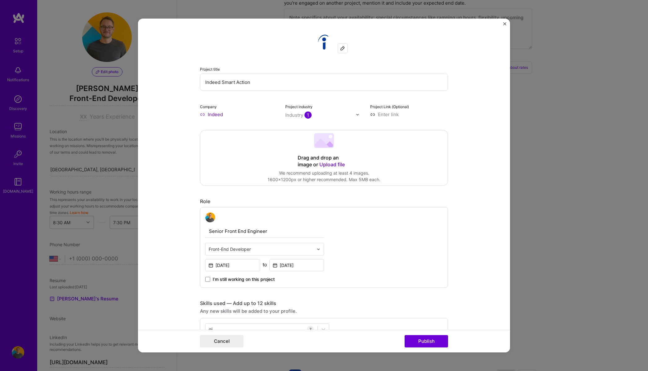
click at [235, 81] on input "Indeed Smart Action" at bounding box center [324, 82] width 248 height 17
click at [274, 82] on input "Indeed Smart Action and Live Tracking" at bounding box center [324, 82] width 248 height 17
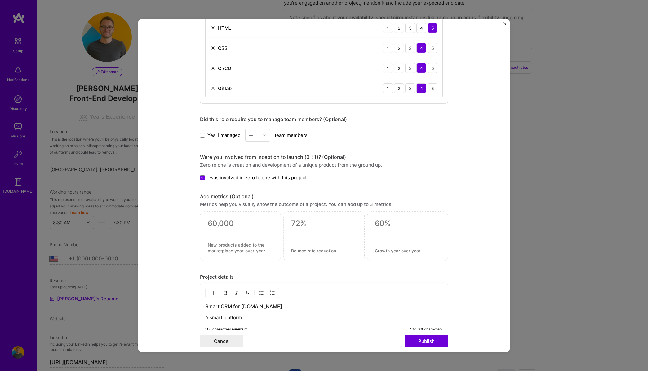
scroll to position [385, 0]
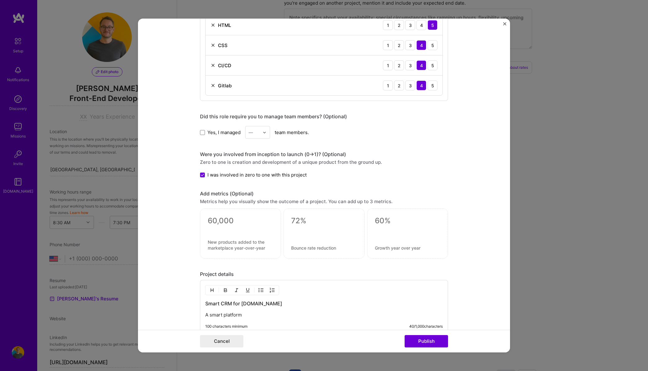
type input "Indeed Smart Action and Live Tracking"
click at [221, 301] on h3 "Smart CRM for Indeed.com" at bounding box center [323, 303] width 237 height 7
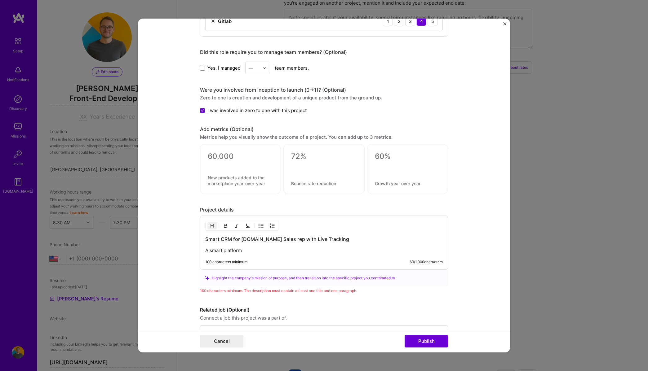
scroll to position [468, 0]
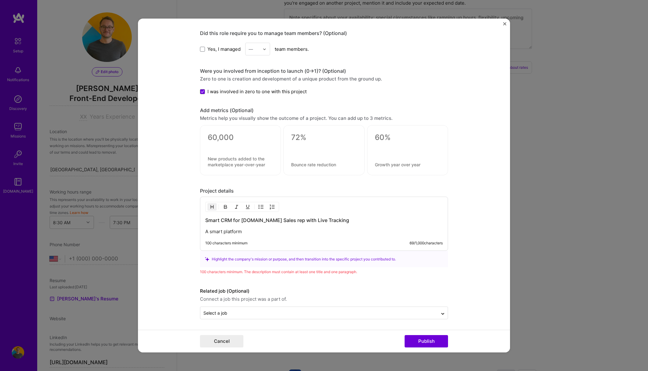
click at [248, 230] on p "A smart platform" at bounding box center [323, 232] width 237 height 6
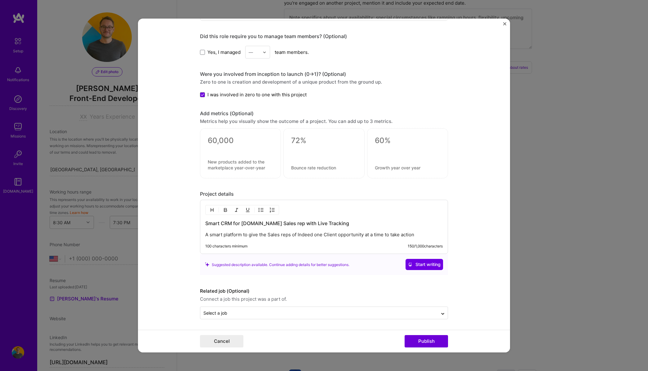
click at [364, 236] on p "A smart platform to give the Sales reps of Indeed one Client opportunity at a t…" at bounding box center [323, 235] width 237 height 6
click at [417, 234] on p "A smart platform to give the Sales reps of Indeed one Client opportunity at a t…" at bounding box center [323, 235] width 237 height 6
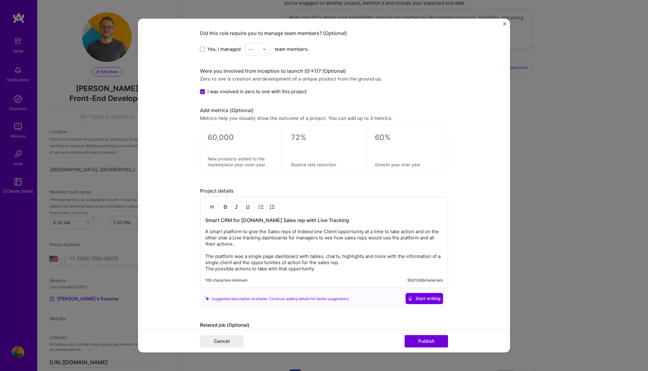
click at [269, 261] on p "A smart platform to give the Sales reps of Indeed one Client opportunity at a t…" at bounding box center [323, 250] width 237 height 43
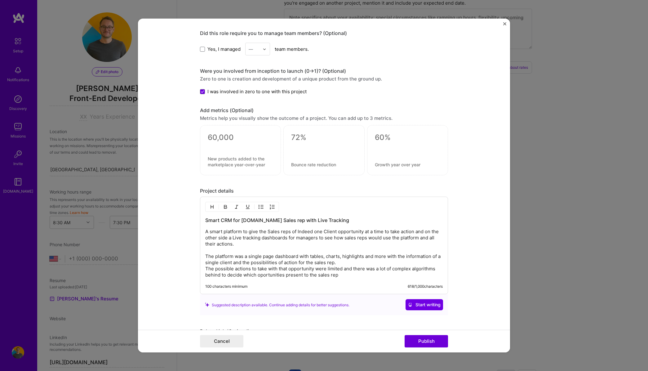
click at [263, 276] on p "A smart platform to give the Sales reps of Indeed one Client opportunity at a t…" at bounding box center [323, 254] width 237 height 50
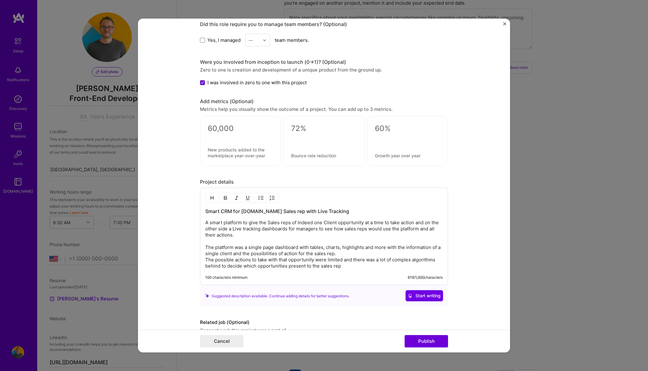
scroll to position [495, 0]
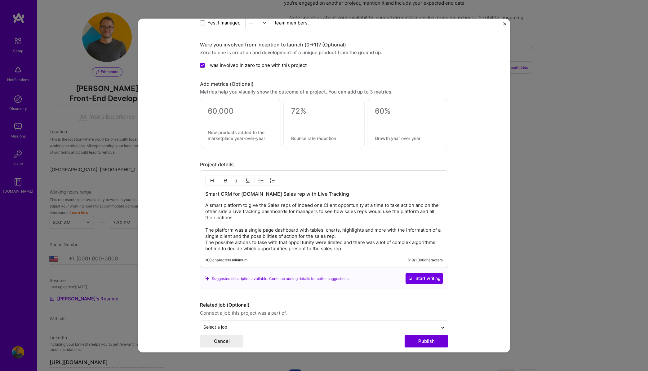
click at [353, 247] on p "A smart platform to give the Sales reps of Indeed one Client opportunity at a t…" at bounding box center [323, 227] width 237 height 50
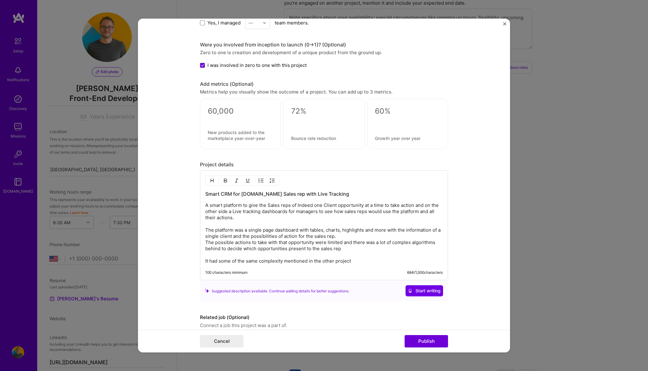
drag, startPoint x: 284, startPoint y: 260, endPoint x: 289, endPoint y: 262, distance: 5.4
click at [284, 260] on p "A smart platform to give the Sales reps of Indeed one Client opportunity at a t…" at bounding box center [323, 233] width 237 height 62
click at [366, 266] on div "Smart CRM for Indeed.com Sales rep with Live Tracking A smart platform to give …" at bounding box center [324, 226] width 248 height 110
click at [363, 260] on p "A smart platform to give the Sales reps of Indeed one Client opportunity at a t…" at bounding box center [323, 233] width 237 height 62
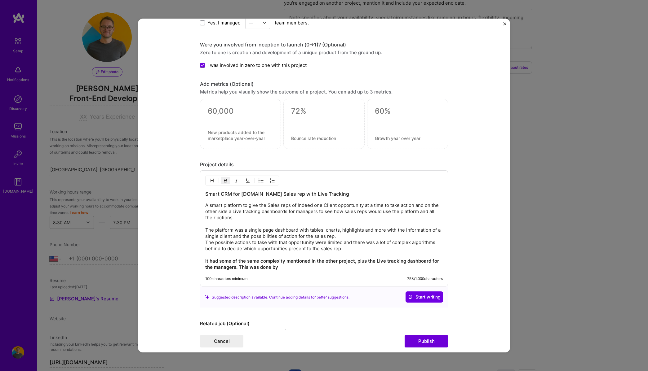
click at [274, 268] on strong "It had some of the same complexity mentioned in the other project, plus the Liv…" at bounding box center [322, 264] width 235 height 12
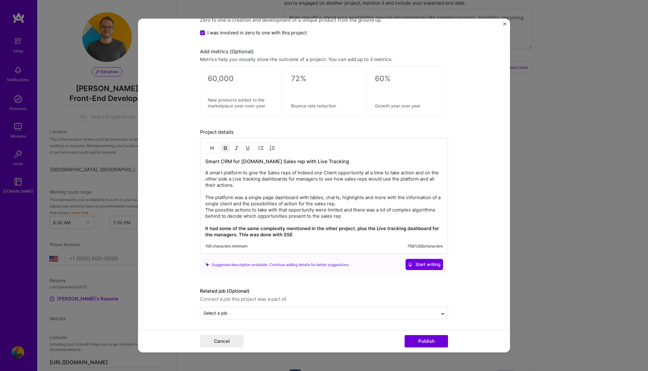
click at [472, 236] on form "Project title Indeed Smart Action and Live Tracking Company Indeed Project indu…" at bounding box center [324, 186] width 372 height 334
click at [363, 315] on input "text" at bounding box center [318, 313] width 231 height 7
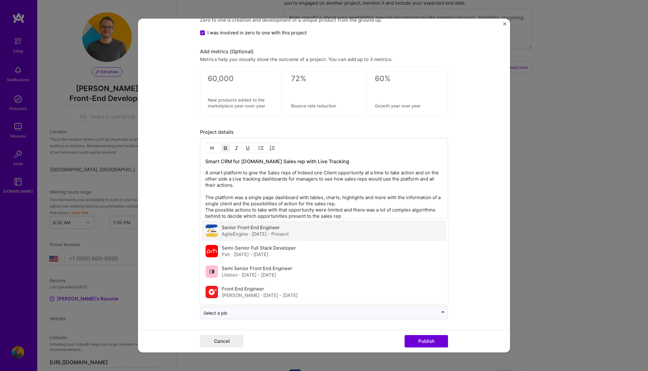
click at [231, 229] on label "Senior Front End Engineer" at bounding box center [251, 228] width 58 height 6
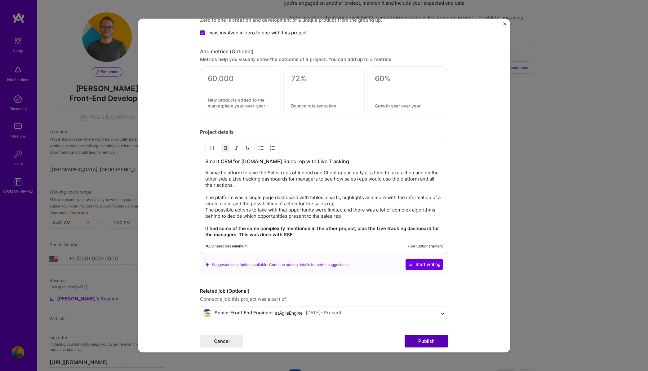
click at [422, 341] on button "Publish" at bounding box center [426, 341] width 43 height 12
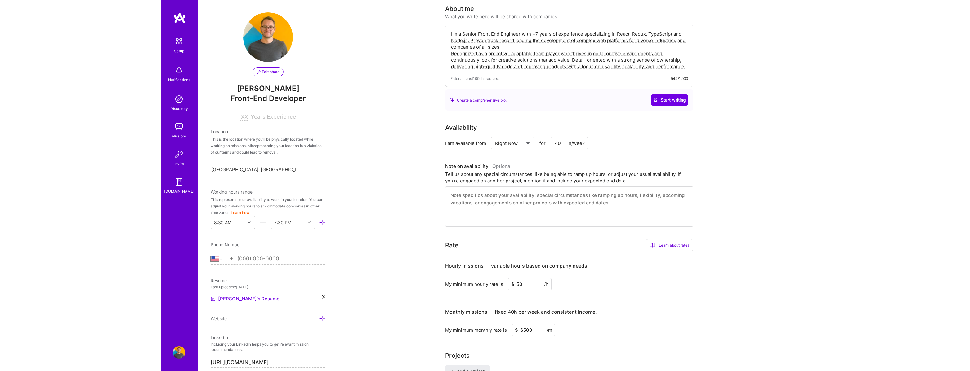
scroll to position [0, 0]
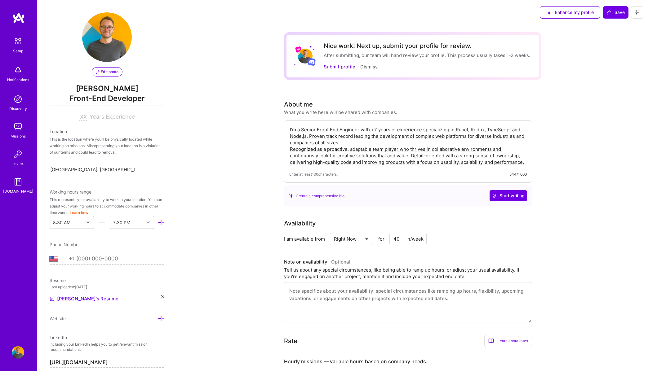
click at [335, 67] on button "Submit profile" at bounding box center [340, 67] width 32 height 7
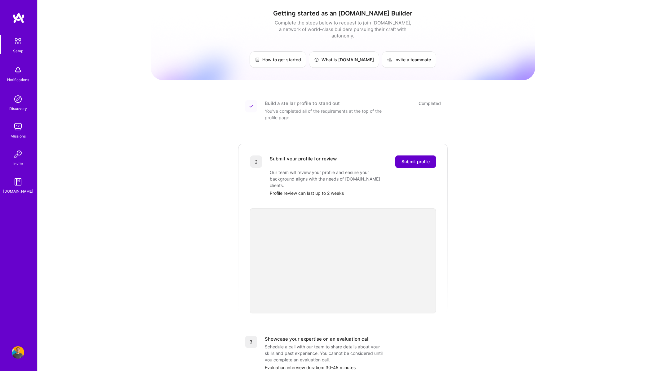
click at [418, 159] on span "Submit profile" at bounding box center [416, 162] width 28 height 6
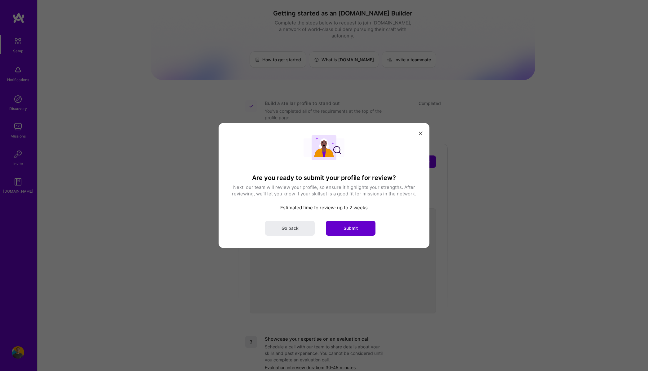
click at [359, 229] on button "Submit" at bounding box center [351, 228] width 50 height 15
